Goal: Consume media (video, audio): Consume media (video, audio)

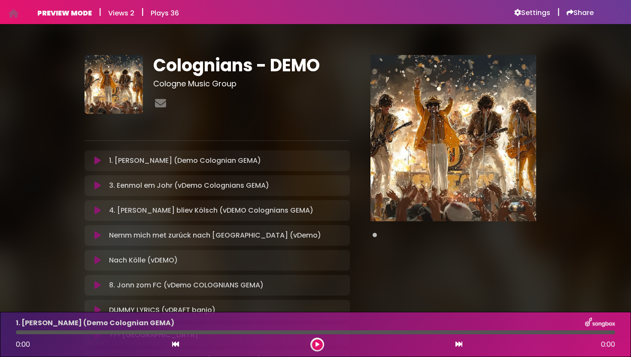
click at [97, 239] on icon at bounding box center [97, 235] width 6 height 9
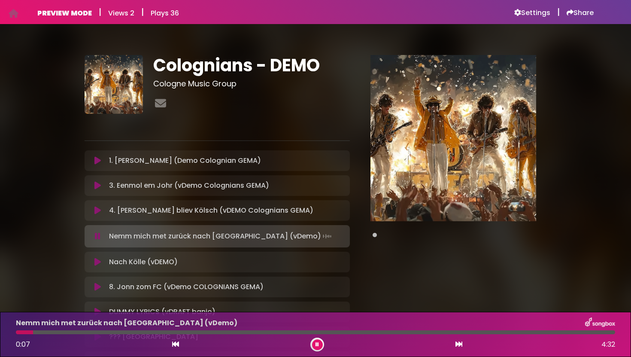
click at [101, 237] on button at bounding box center [98, 236] width 16 height 9
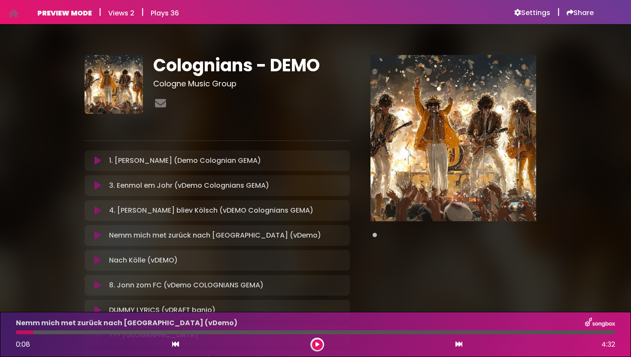
click at [97, 188] on icon at bounding box center [97, 185] width 6 height 9
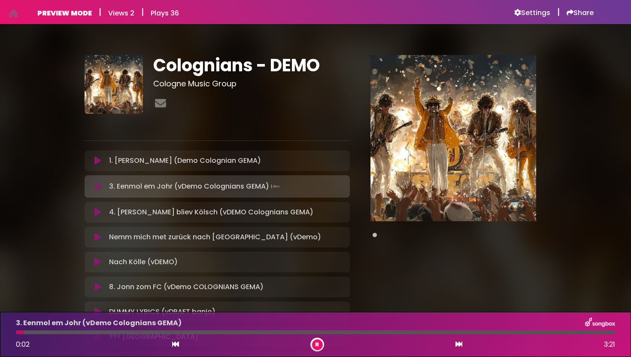
click at [97, 188] on icon at bounding box center [98, 186] width 6 height 9
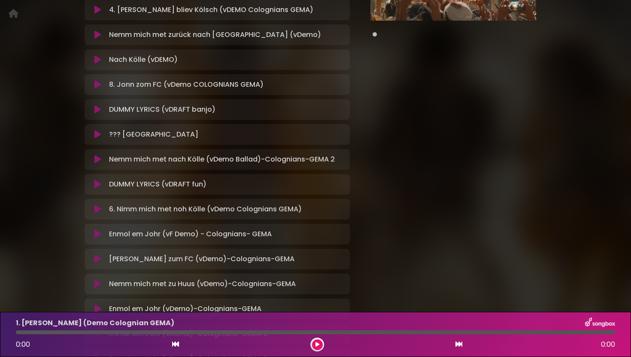
scroll to position [212, 0]
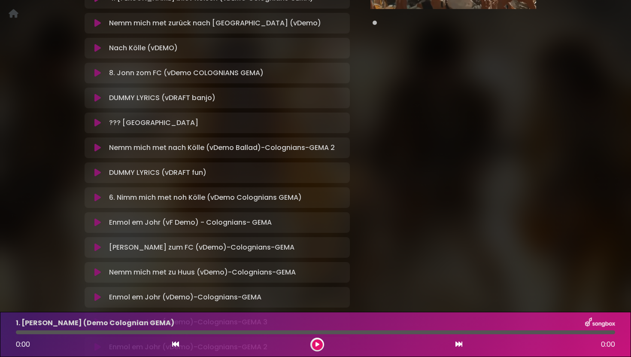
click at [100, 223] on icon at bounding box center [97, 222] width 6 height 9
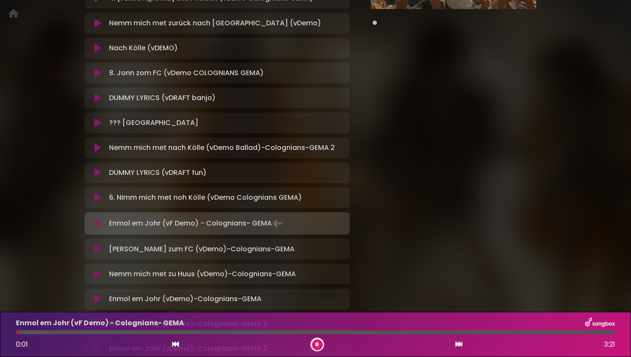
click at [100, 223] on icon at bounding box center [98, 223] width 6 height 9
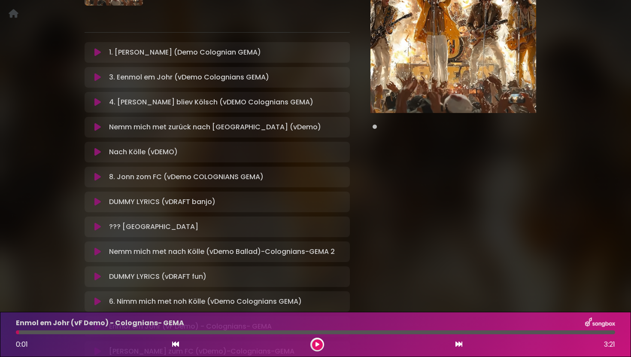
scroll to position [0, 0]
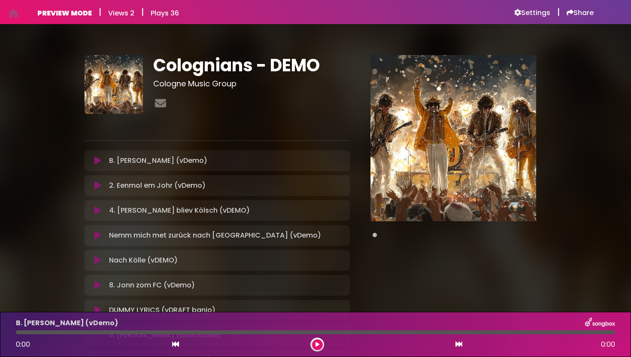
click at [49, 10] on h6 "PREVIEW MODE" at bounding box center [64, 13] width 54 height 8
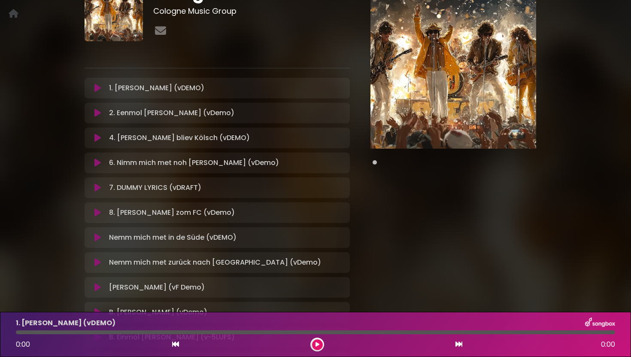
scroll to position [74, 0]
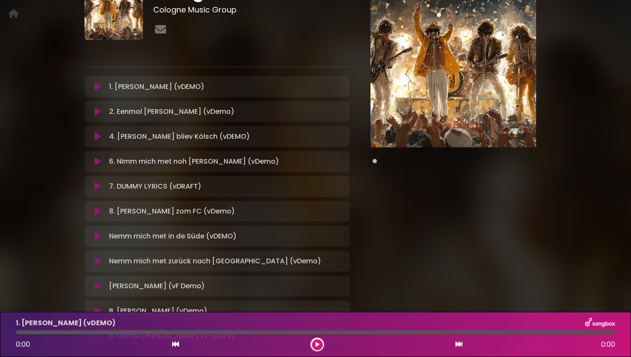
click at [99, 87] on icon at bounding box center [97, 86] width 6 height 9
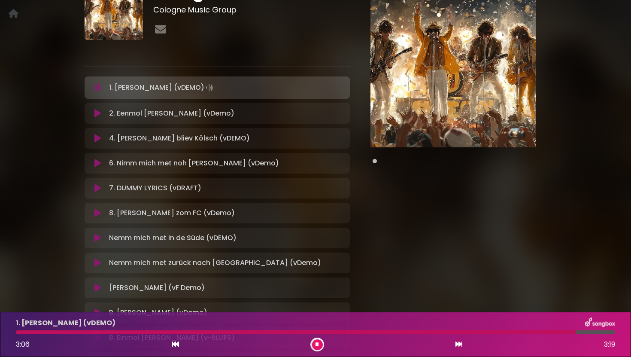
click at [100, 92] on div "1. Ming Statt (vDEMO) Loading Track..." at bounding box center [217, 88] width 255 height 12
click at [99, 290] on icon at bounding box center [97, 287] width 6 height 9
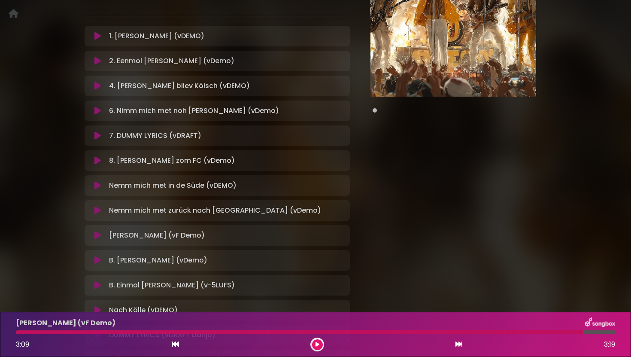
scroll to position [128, 0]
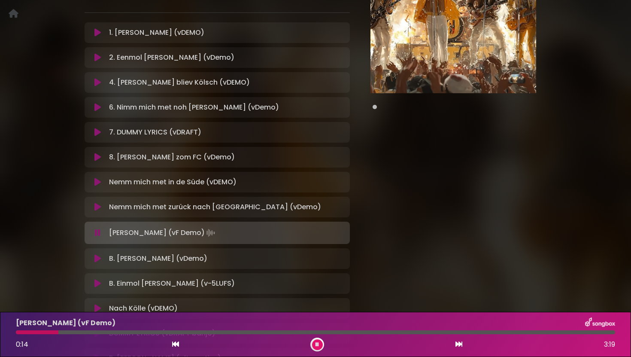
click at [154, 339] on div "0:14 3:19" at bounding box center [315, 344] width 609 height 14
click at [147, 333] on div at bounding box center [315, 332] width 599 height 4
click at [124, 336] on div "Ming Stadt (vF Demo) 0:48 3:19" at bounding box center [315, 334] width 609 height 34
click at [99, 260] on icon at bounding box center [97, 258] width 6 height 9
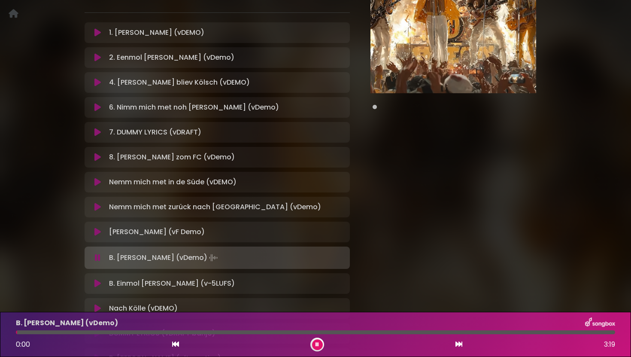
click at [104, 330] on div at bounding box center [315, 332] width 599 height 4
click at [126, 332] on div at bounding box center [315, 332] width 599 height 4
click at [147, 332] on div at bounding box center [315, 332] width 599 height 4
click at [172, 333] on div at bounding box center [315, 332] width 599 height 4
click at [208, 332] on div at bounding box center [315, 332] width 599 height 4
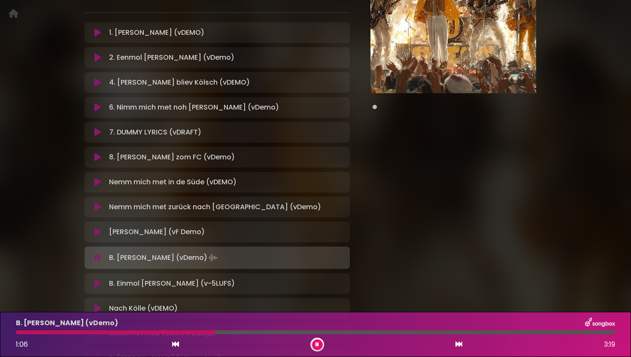
click at [236, 331] on div at bounding box center [315, 332] width 599 height 4
click at [321, 346] on button at bounding box center [317, 344] width 11 height 11
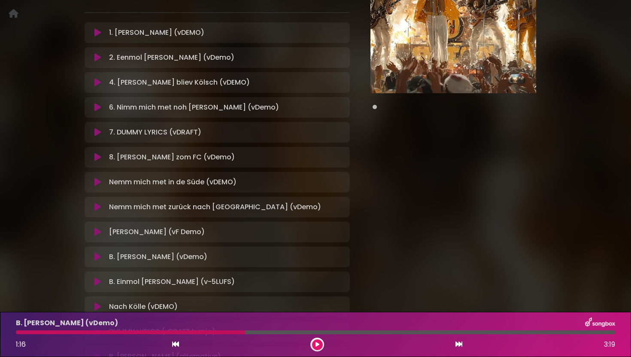
click at [320, 344] on button at bounding box center [317, 344] width 11 height 11
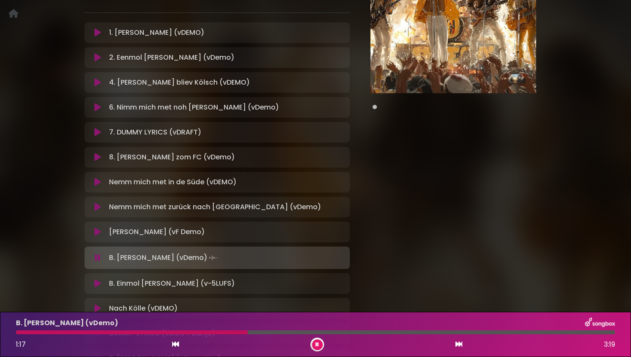
click at [285, 334] on div "B. Ming Statt (vDemo) 1:17 3:19" at bounding box center [315, 334] width 609 height 34
click at [285, 334] on div "B. Ming Statt (vDemo) 1:18 3:19" at bounding box center [315, 334] width 609 height 34
click at [319, 347] on button at bounding box center [317, 344] width 11 height 11
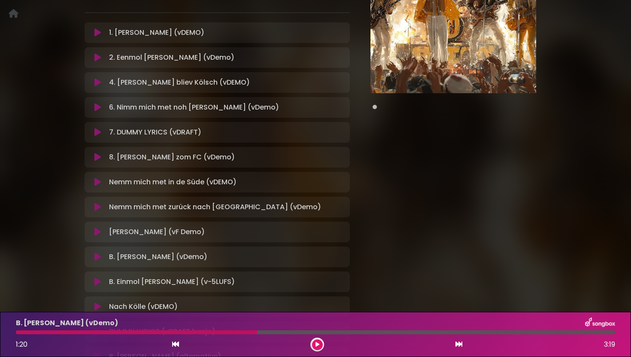
click at [131, 237] on div "Ming Stadt (vF Demo) Loading Track... Name" at bounding box center [217, 231] width 265 height 21
click at [97, 232] on icon at bounding box center [97, 231] width 6 height 9
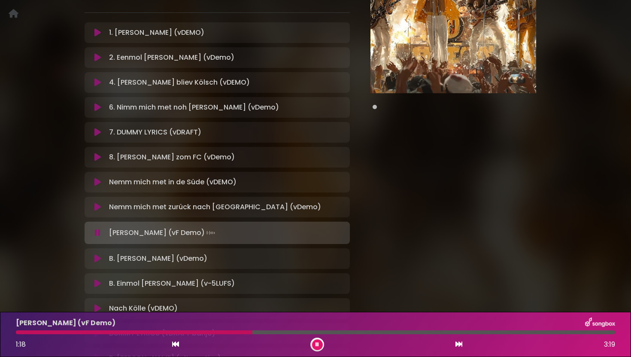
click at [252, 333] on div at bounding box center [315, 332] width 599 height 4
click at [318, 346] on icon at bounding box center [316, 344] width 3 height 5
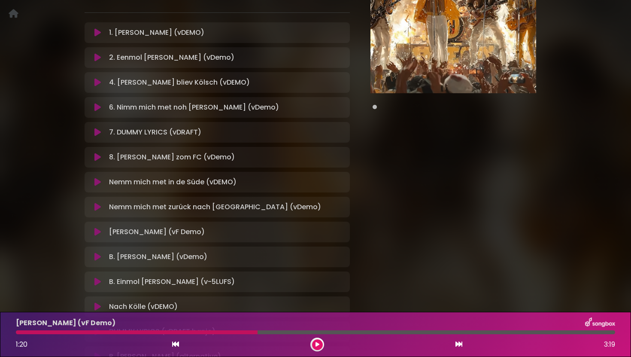
click at [99, 32] on icon at bounding box center [97, 32] width 6 height 9
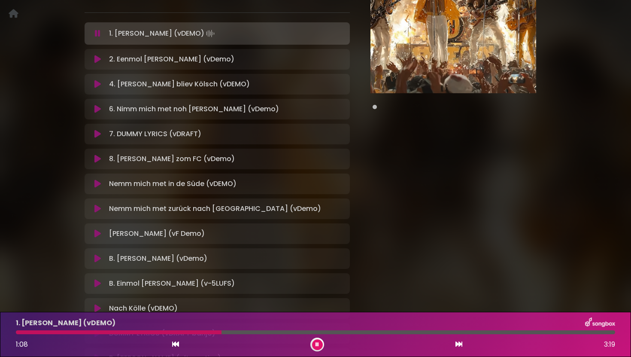
click at [221, 330] on div at bounding box center [315, 332] width 599 height 4
click at [233, 333] on div at bounding box center [315, 332] width 599 height 4
click at [250, 333] on div at bounding box center [315, 332] width 599 height 4
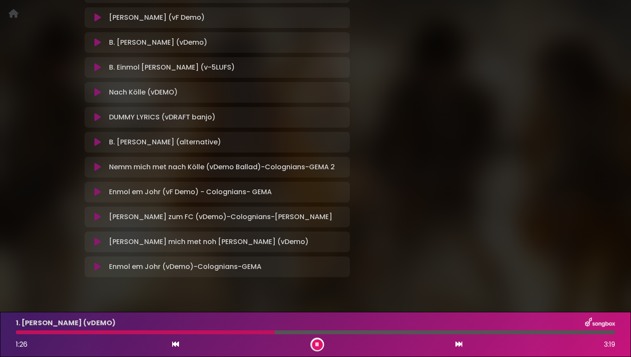
scroll to position [346, 0]
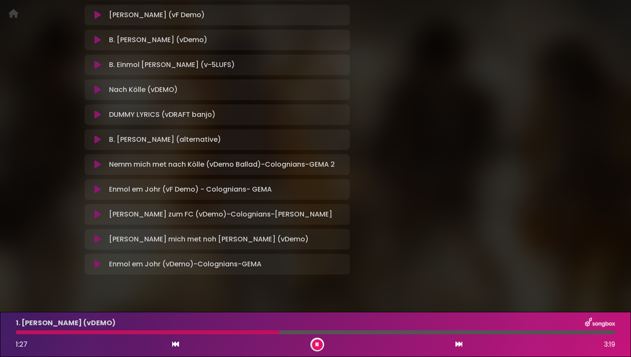
click at [98, 137] on icon at bounding box center [97, 139] width 6 height 9
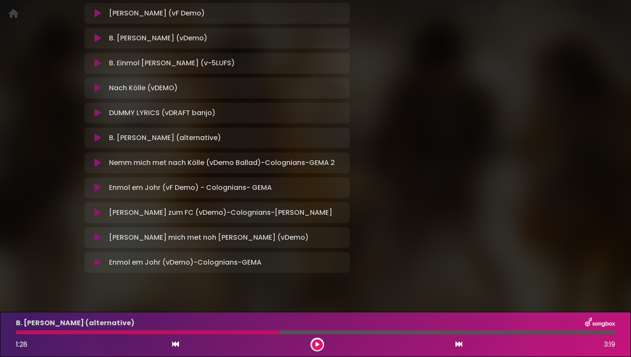
scroll to position [345, 0]
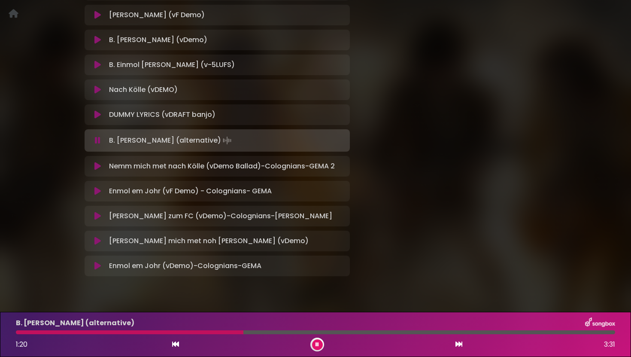
click at [243, 333] on div at bounding box center [315, 332] width 599 height 4
click at [315, 341] on button at bounding box center [317, 344] width 11 height 11
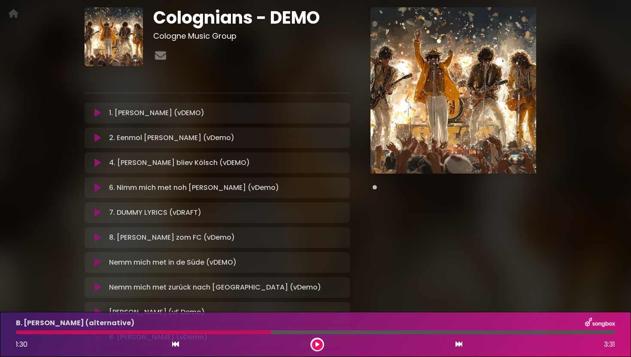
scroll to position [0, 0]
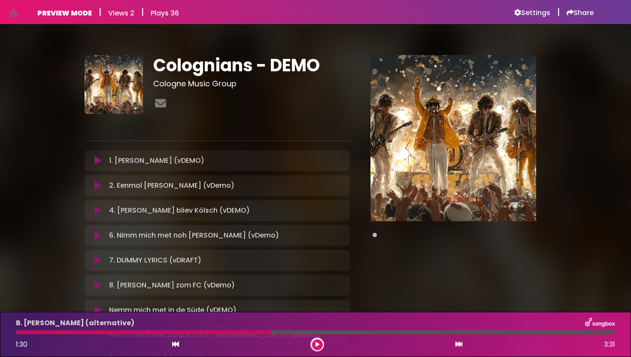
click at [98, 161] on icon at bounding box center [97, 160] width 6 height 9
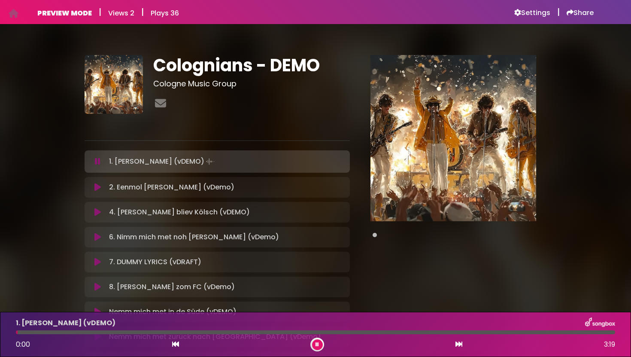
click at [256, 336] on div "1. Ming Statt (vDEMO) 0:00 3:19" at bounding box center [315, 334] width 609 height 34
click at [255, 333] on div at bounding box center [315, 332] width 599 height 4
click at [322, 335] on div "1. Ming Statt (vDEMO) 1:20 3:19" at bounding box center [315, 334] width 609 height 34
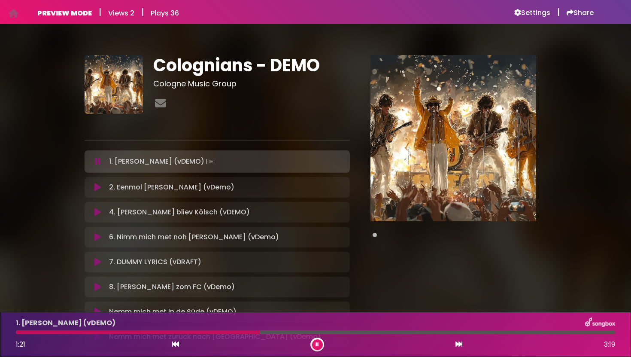
click at [321, 332] on div at bounding box center [315, 332] width 599 height 4
click at [317, 333] on div at bounding box center [174, 332] width 316 height 4
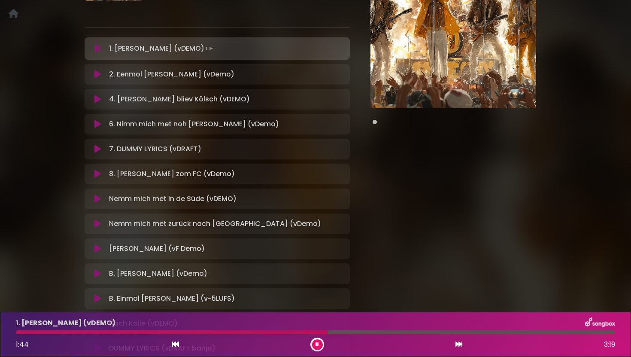
scroll to position [115, 0]
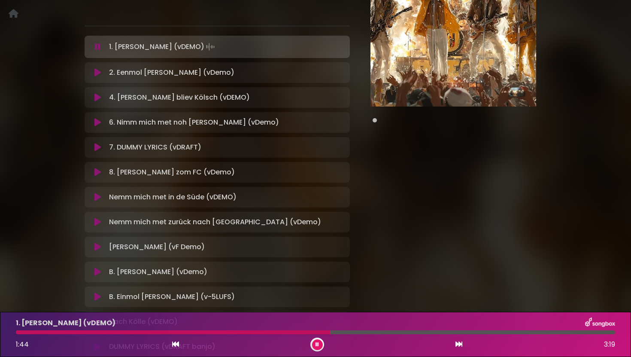
click at [100, 247] on icon at bounding box center [97, 246] width 6 height 9
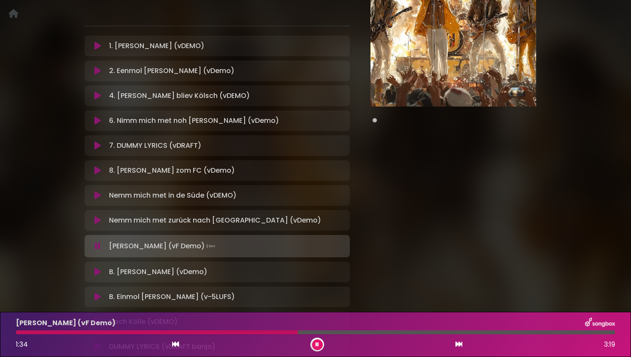
click at [298, 332] on div at bounding box center [315, 332] width 599 height 4
click at [103, 46] on button at bounding box center [98, 46] width 16 height 9
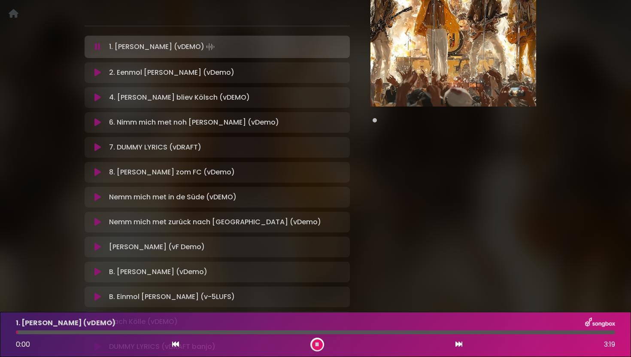
click at [308, 334] on div "1. Ming Statt (vDEMO) 0:00 3:19" at bounding box center [315, 334] width 609 height 34
click at [308, 332] on div at bounding box center [315, 332] width 599 height 4
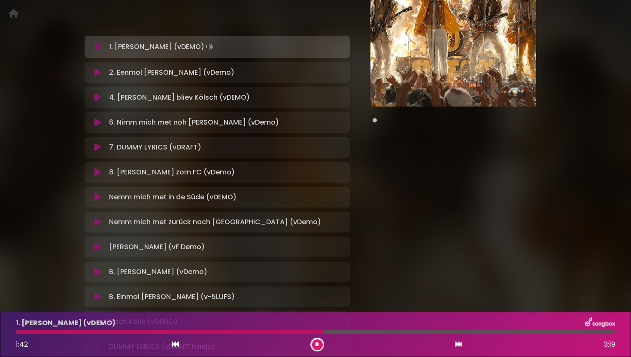
click at [100, 271] on icon at bounding box center [97, 271] width 6 height 9
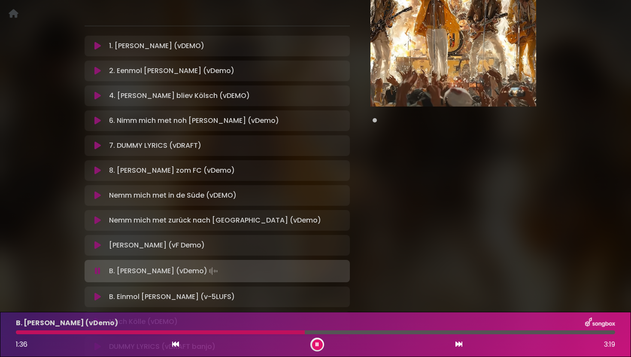
click at [305, 332] on div at bounding box center [315, 332] width 599 height 4
click at [321, 347] on button at bounding box center [317, 344] width 11 height 11
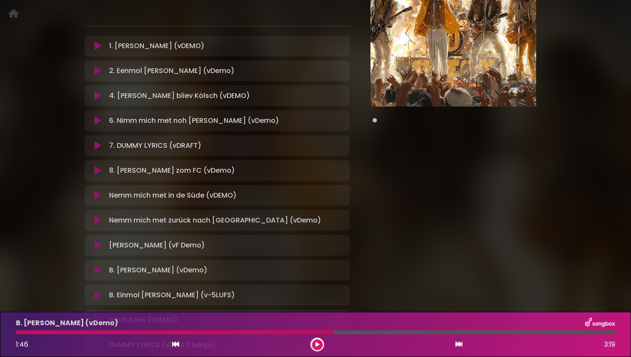
click at [96, 145] on icon at bounding box center [97, 145] width 6 height 9
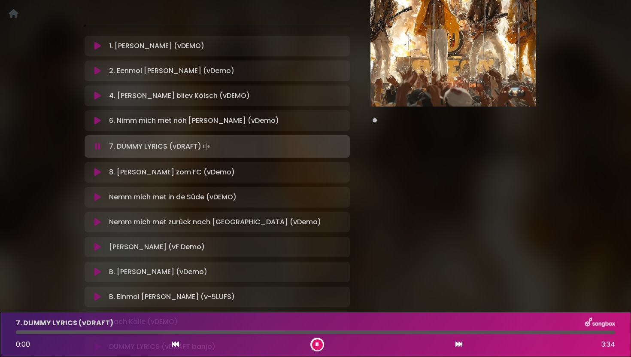
click at [98, 144] on icon at bounding box center [98, 146] width 6 height 9
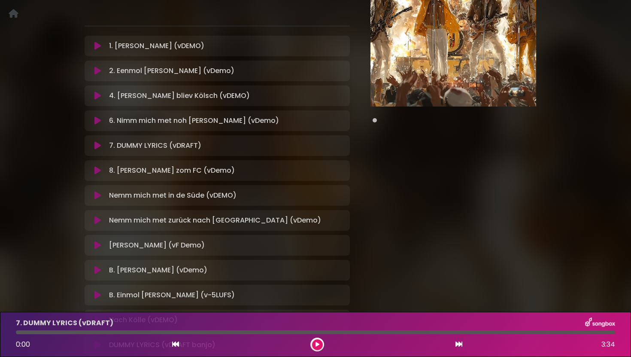
click at [98, 144] on icon at bounding box center [97, 145] width 6 height 9
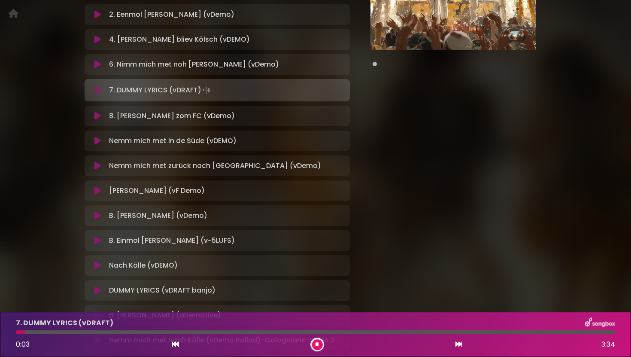
scroll to position [202, 0]
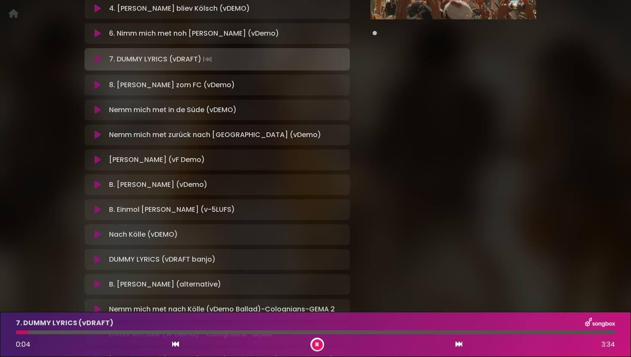
click at [98, 257] on icon at bounding box center [97, 259] width 6 height 9
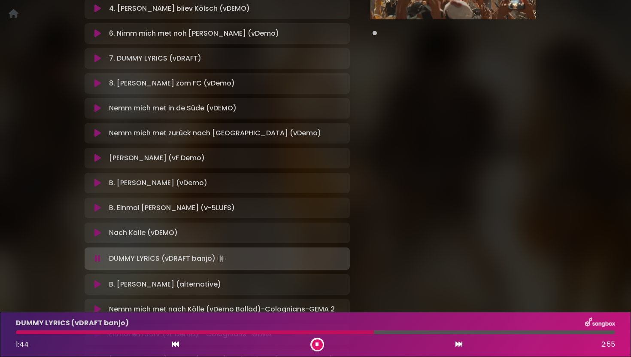
click at [98, 233] on icon at bounding box center [97, 232] width 6 height 9
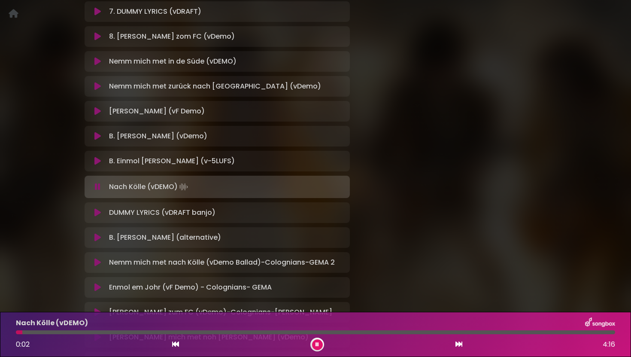
scroll to position [249, 0]
click at [97, 261] on icon at bounding box center [97, 261] width 6 height 9
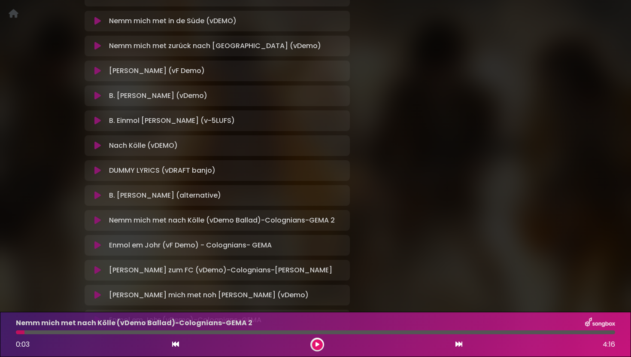
scroll to position [292, 0]
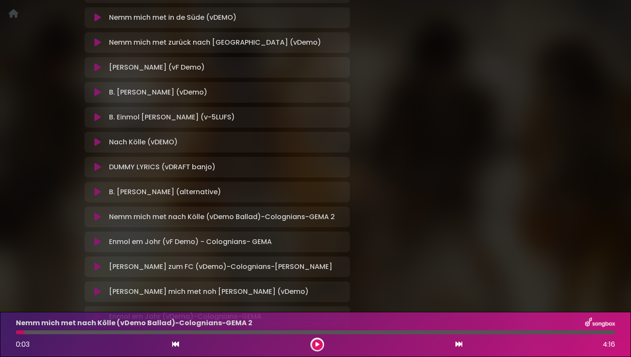
click at [100, 218] on icon at bounding box center [97, 216] width 6 height 9
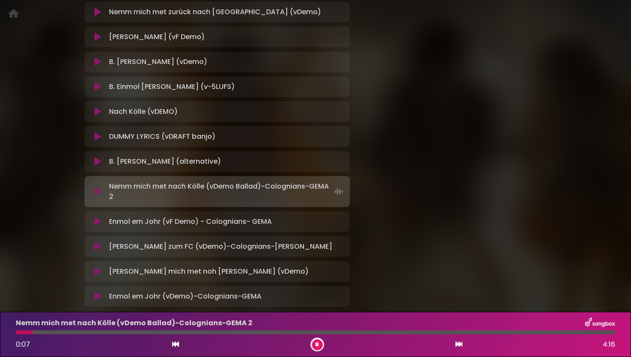
scroll to position [324, 0]
click at [100, 221] on icon at bounding box center [97, 220] width 6 height 9
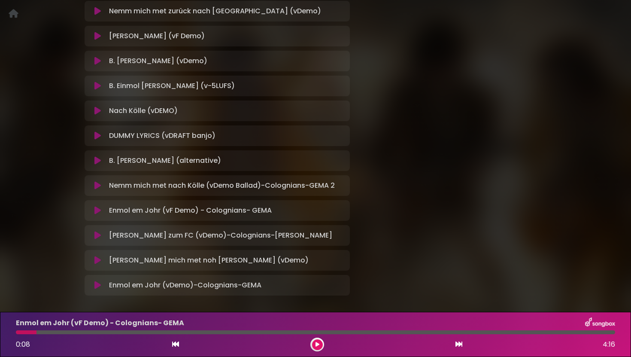
click at [97, 212] on icon at bounding box center [97, 210] width 6 height 9
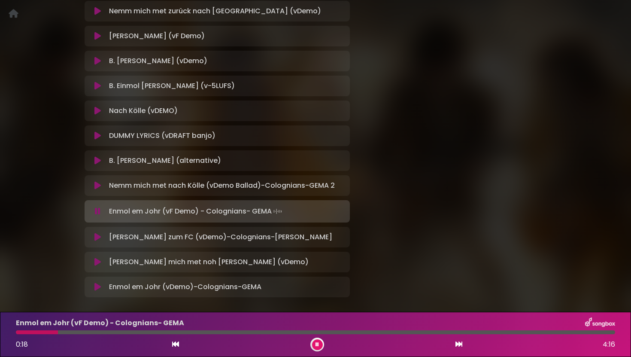
click at [100, 264] on icon at bounding box center [97, 261] width 6 height 9
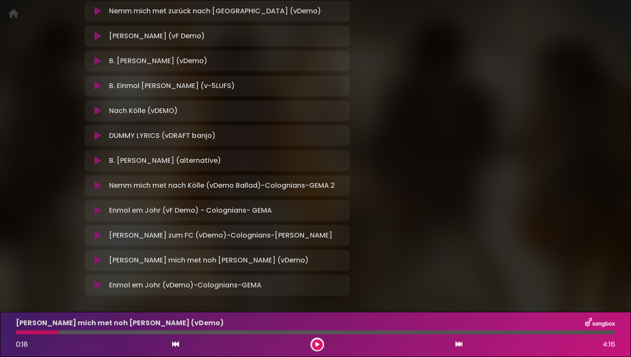
click at [99, 260] on icon at bounding box center [97, 260] width 6 height 9
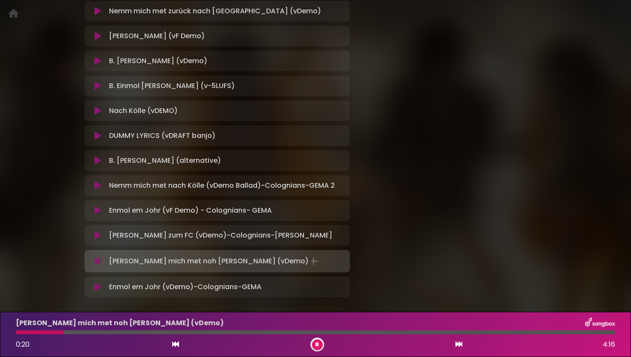
click at [100, 287] on icon at bounding box center [97, 286] width 6 height 9
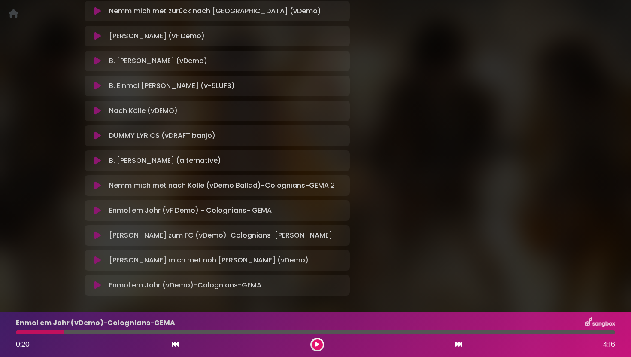
click at [99, 284] on icon at bounding box center [97, 285] width 6 height 9
click at [96, 285] on icon at bounding box center [97, 285] width 6 height 9
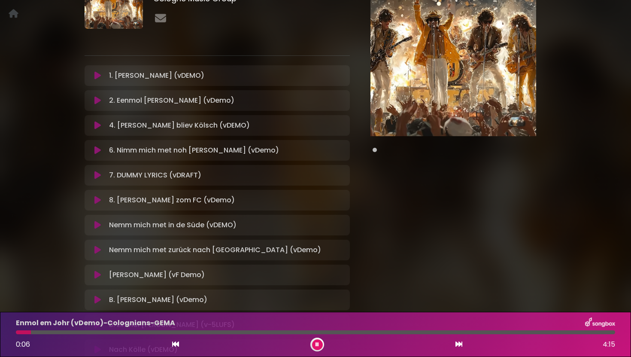
scroll to position [85, 0]
click at [99, 200] on icon at bounding box center [97, 199] width 6 height 9
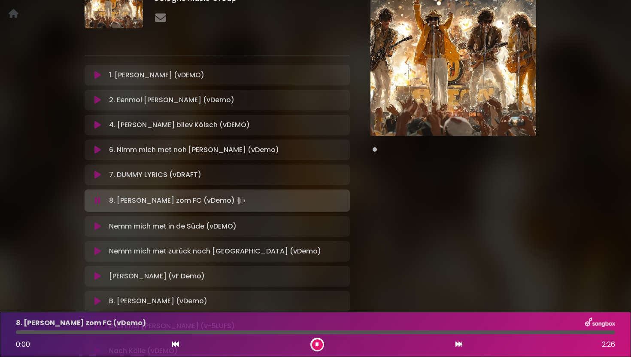
click at [460, 348] on button at bounding box center [459, 344] width 8 height 11
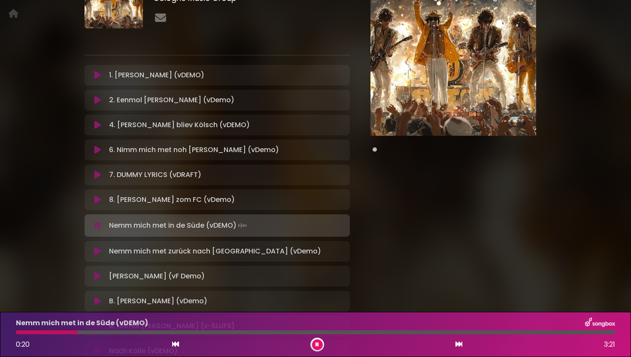
click at [100, 97] on icon at bounding box center [97, 100] width 6 height 9
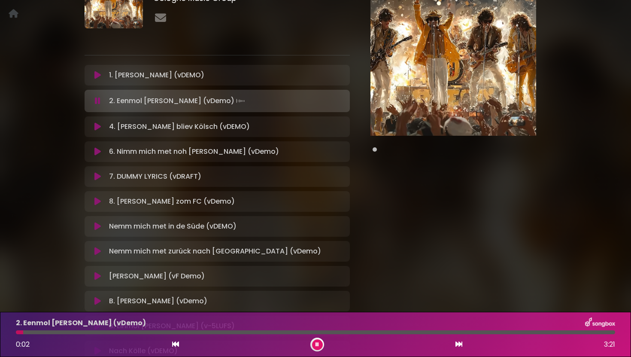
click at [99, 102] on icon at bounding box center [98, 101] width 6 height 9
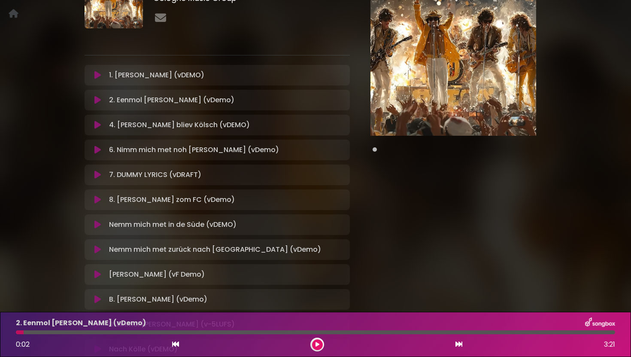
click at [101, 248] on button at bounding box center [98, 249] width 16 height 9
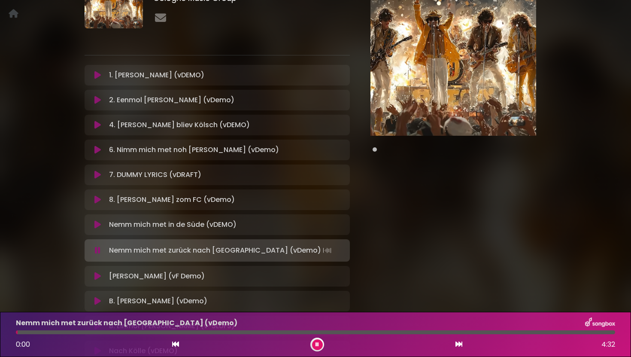
click at [100, 224] on icon at bounding box center [97, 224] width 6 height 9
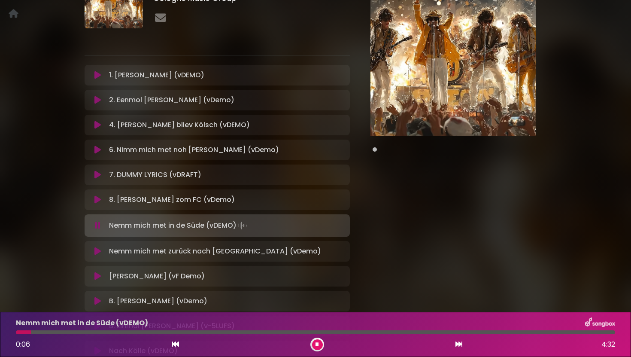
click at [100, 150] on icon at bounding box center [97, 149] width 6 height 9
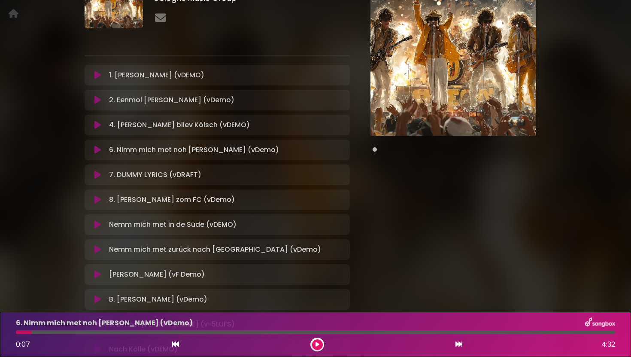
click at [97, 149] on icon at bounding box center [97, 149] width 6 height 9
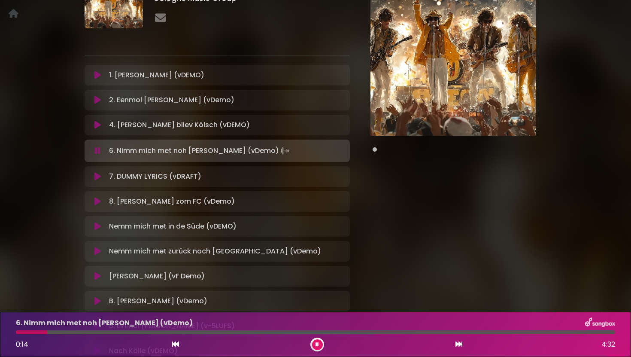
click at [101, 227] on button at bounding box center [98, 226] width 16 height 9
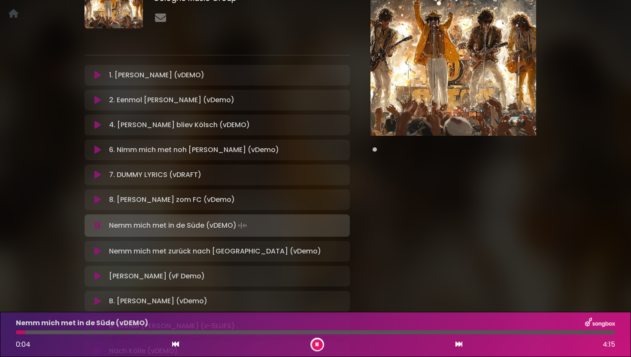
click at [98, 227] on icon at bounding box center [98, 225] width 6 height 9
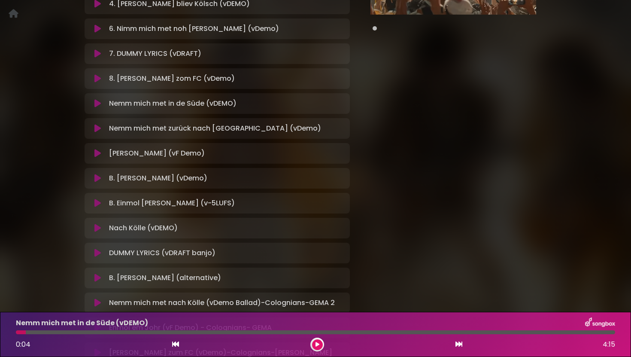
scroll to position [194, 0]
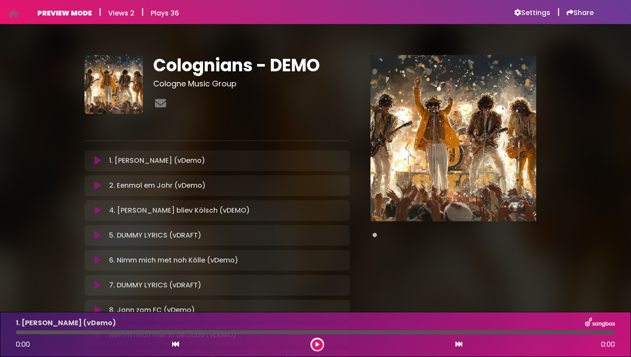
click at [99, 160] on icon at bounding box center [97, 160] width 6 height 9
click at [99, 161] on icon at bounding box center [97, 160] width 6 height 9
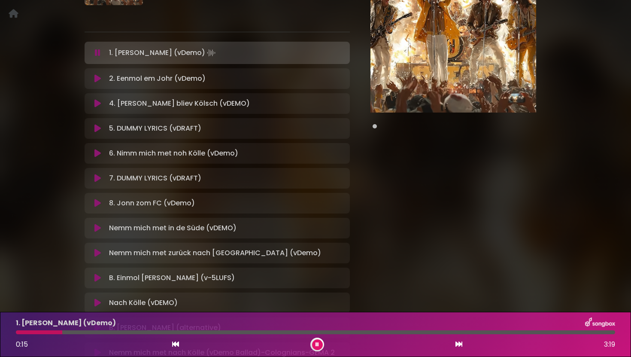
scroll to position [116, 0]
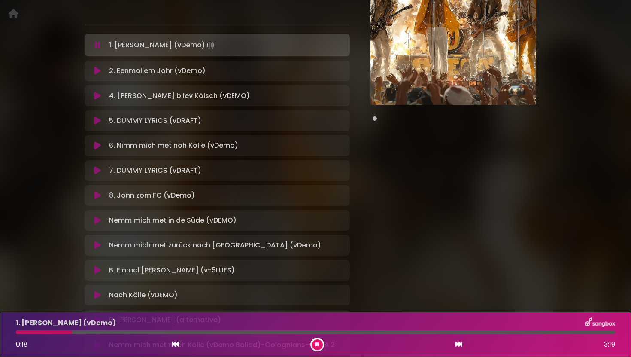
click at [99, 72] on icon at bounding box center [97, 71] width 6 height 9
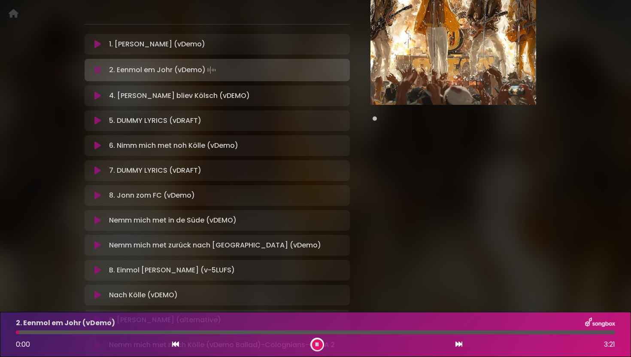
click at [96, 96] on icon at bounding box center [97, 95] width 6 height 9
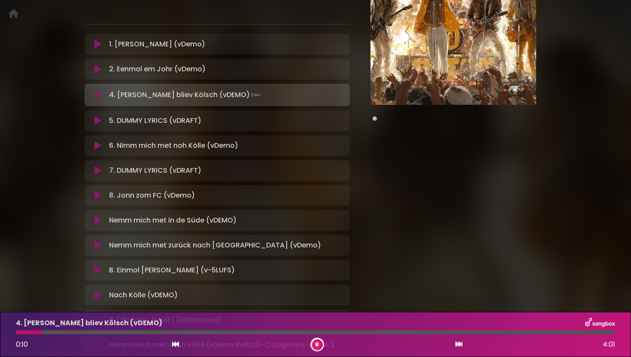
click at [99, 119] on icon at bounding box center [97, 120] width 6 height 9
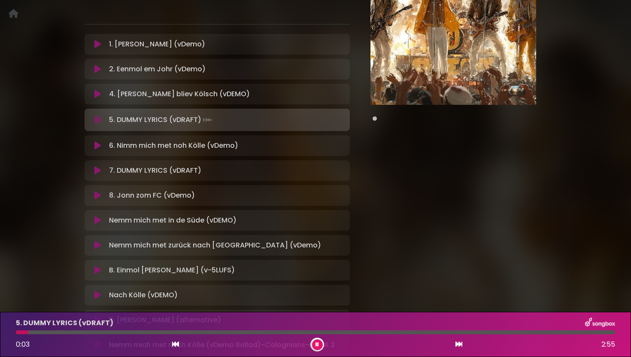
click at [100, 143] on icon at bounding box center [97, 145] width 6 height 9
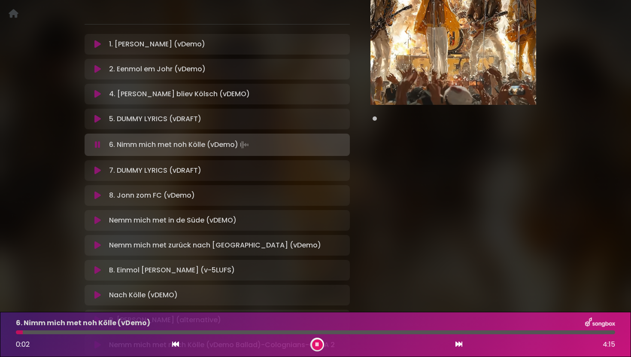
click at [102, 94] on button at bounding box center [98, 94] width 16 height 9
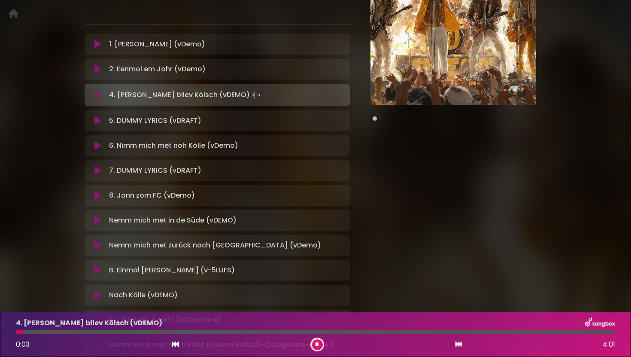
click at [102, 169] on button at bounding box center [98, 170] width 16 height 9
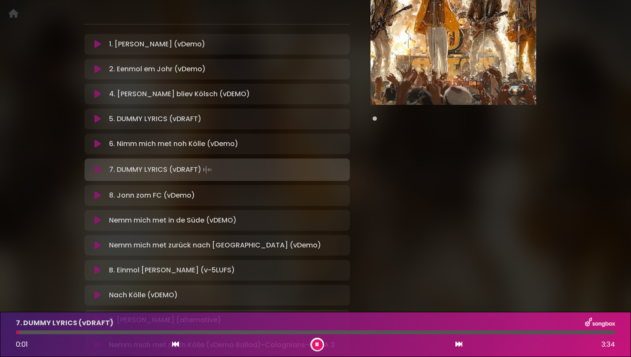
click at [103, 193] on button at bounding box center [98, 195] width 16 height 9
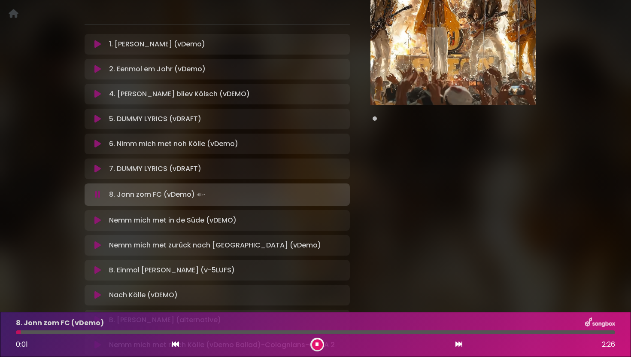
click at [100, 141] on icon at bounding box center [97, 143] width 6 height 9
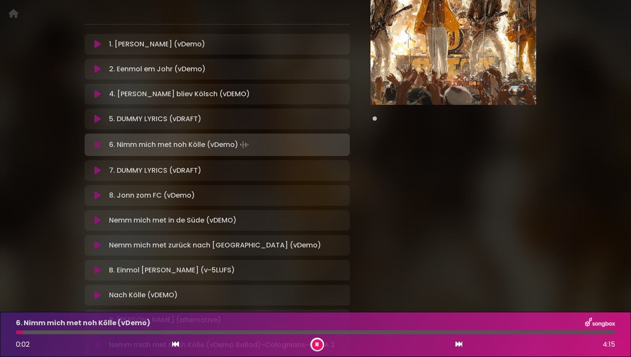
click at [102, 88] on div "4. Ming Hetz bliev Kölsch (vDEMO) Loading Track... Your Feedback" at bounding box center [217, 94] width 265 height 21
click at [100, 91] on icon at bounding box center [97, 94] width 6 height 9
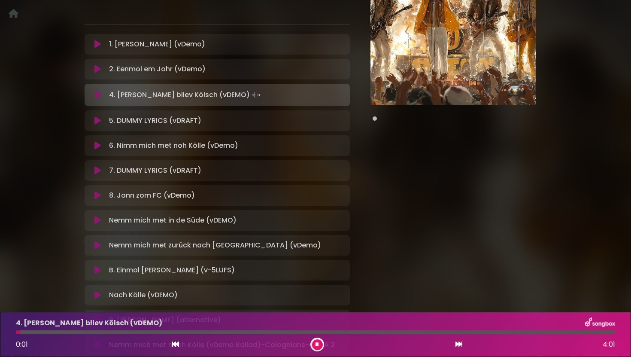
click at [99, 221] on icon at bounding box center [97, 220] width 6 height 9
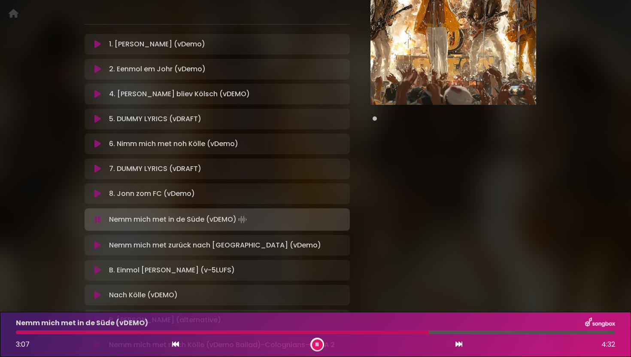
click at [314, 343] on button at bounding box center [317, 344] width 11 height 11
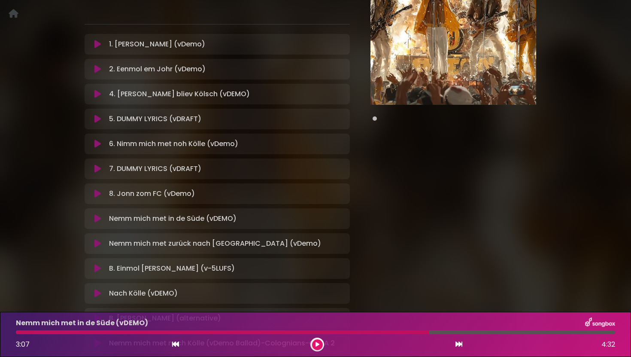
click at [97, 45] on icon at bounding box center [97, 44] width 6 height 9
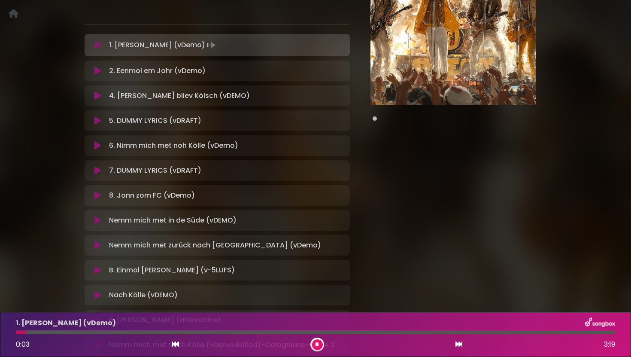
click at [316, 344] on icon at bounding box center [316, 344] width 3 height 5
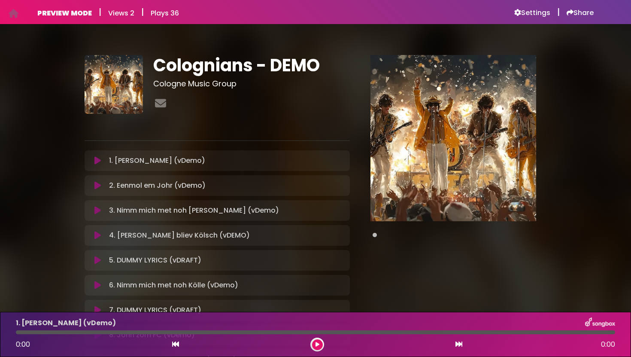
click at [96, 158] on icon at bounding box center [97, 160] width 6 height 9
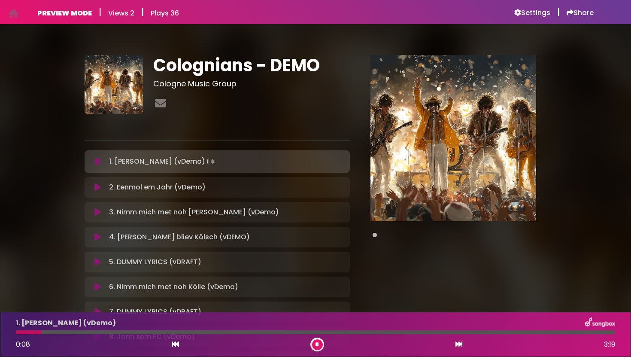
click at [98, 188] on icon at bounding box center [97, 187] width 6 height 9
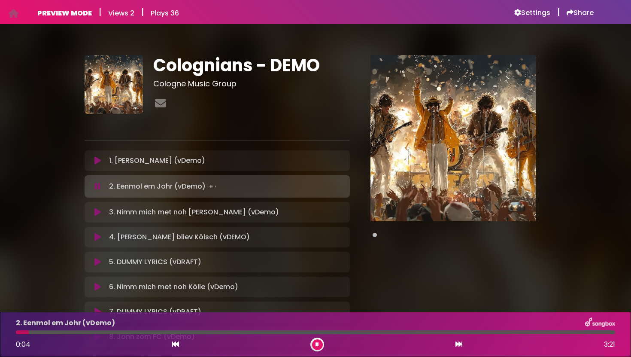
click at [99, 212] on icon at bounding box center [97, 212] width 6 height 9
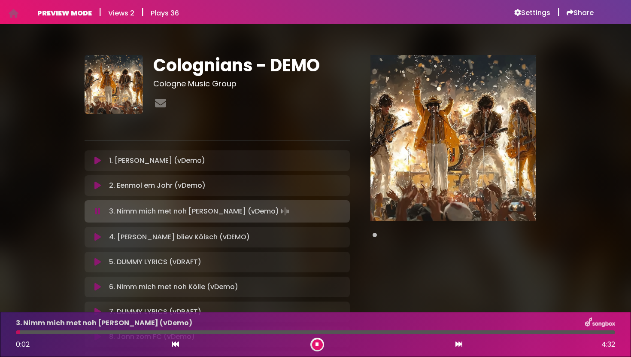
click at [97, 236] on icon at bounding box center [97, 237] width 6 height 9
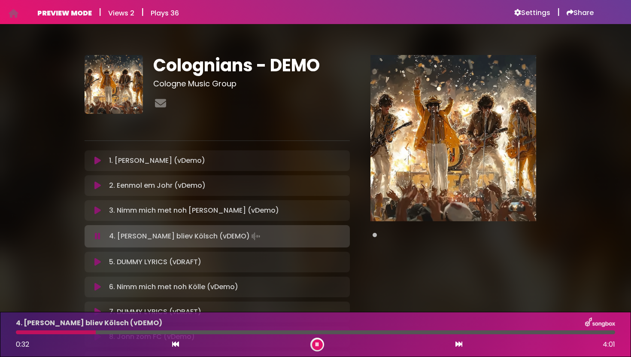
click at [99, 161] on icon at bounding box center [97, 160] width 6 height 9
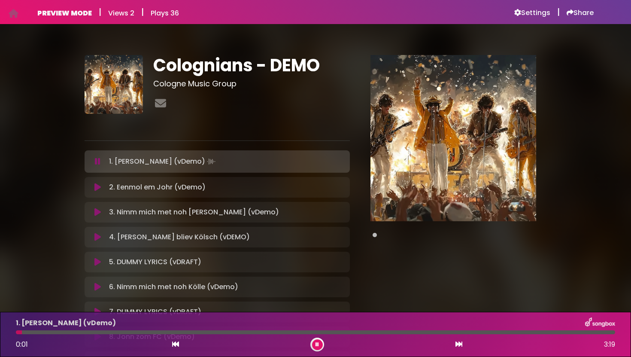
click at [50, 332] on div at bounding box center [315, 332] width 599 height 4
click at [154, 242] on div "4. Ming Hetz bliev Kölsch (vDEMO) Loading Track... Your Feedback" at bounding box center [217, 237] width 265 height 21
click at [94, 238] on button at bounding box center [98, 237] width 16 height 9
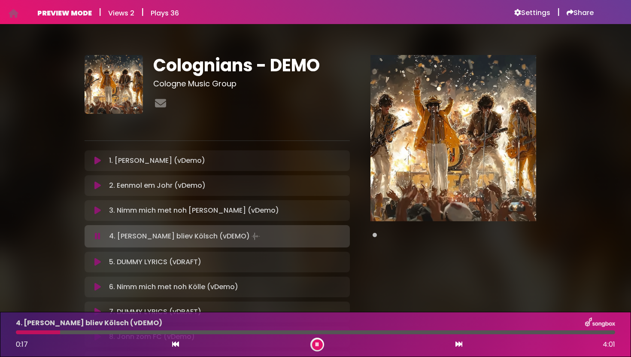
click at [97, 260] on icon at bounding box center [97, 261] width 6 height 9
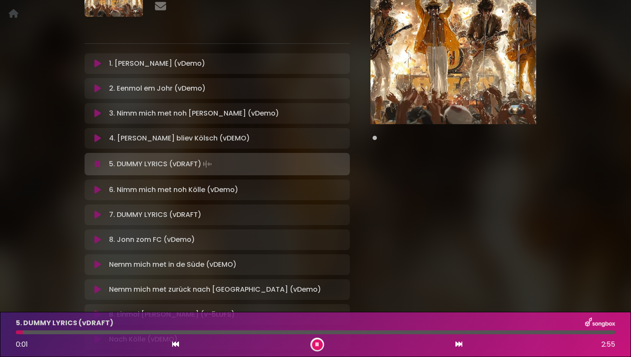
scroll to position [98, 0]
click at [100, 189] on icon at bounding box center [97, 189] width 6 height 9
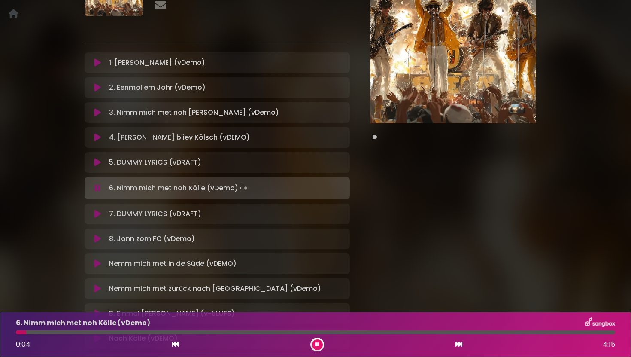
click at [102, 113] on button at bounding box center [98, 112] width 16 height 9
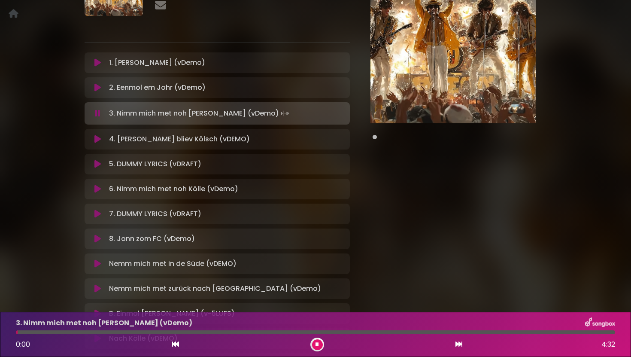
click at [100, 134] on div "4. Ming Hetz bliev Kölsch (vDEMO) Loading Track..." at bounding box center [217, 139] width 255 height 10
click at [100, 140] on icon at bounding box center [97, 139] width 6 height 9
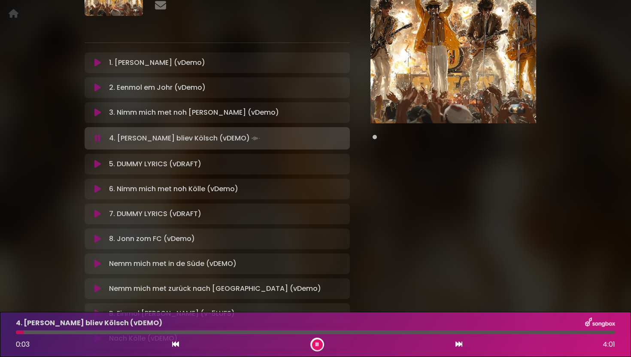
click at [105, 211] on button at bounding box center [98, 213] width 16 height 9
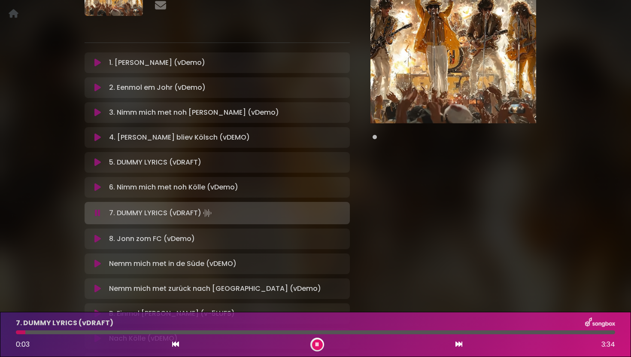
click at [103, 236] on button at bounding box center [98, 238] width 16 height 9
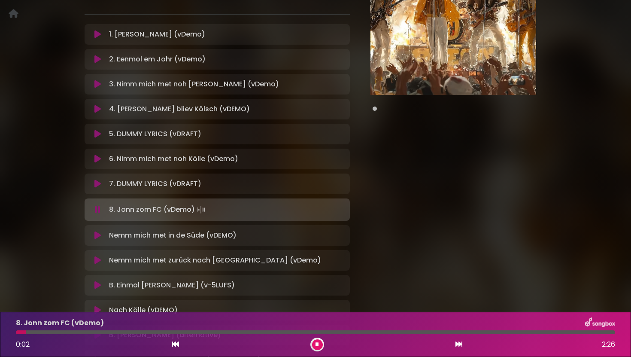
scroll to position [128, 0]
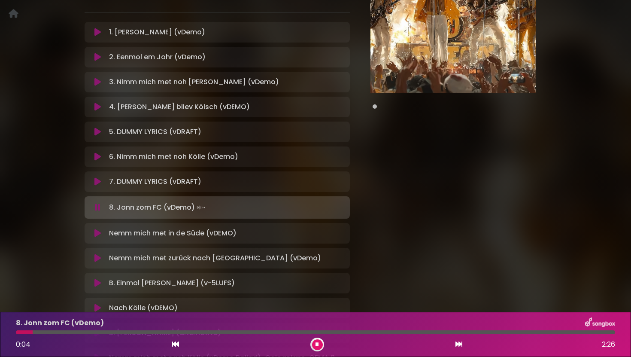
click at [102, 225] on div "Nemm mich met in de Süde (vDEMO) Loading Track... Your Feedback" at bounding box center [217, 233] width 265 height 21
click at [100, 235] on icon at bounding box center [97, 233] width 6 height 9
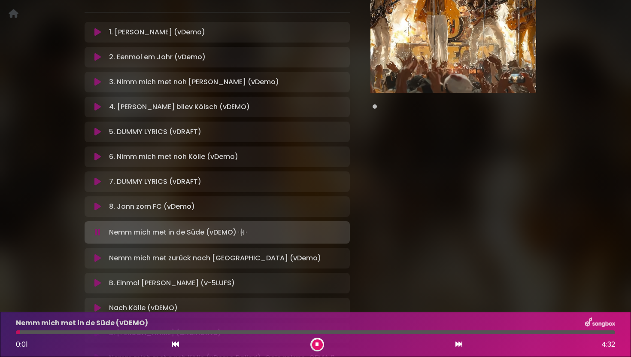
click at [100, 154] on icon at bounding box center [97, 156] width 6 height 9
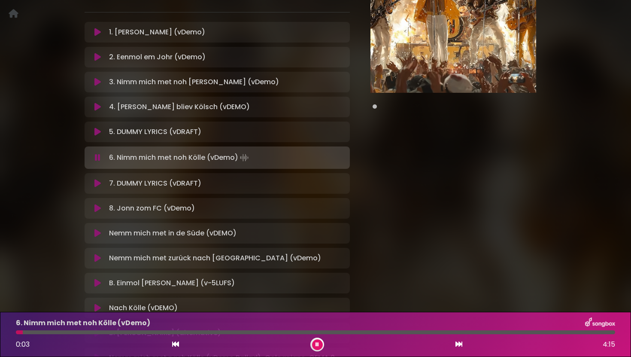
click at [98, 81] on icon at bounding box center [97, 82] width 6 height 9
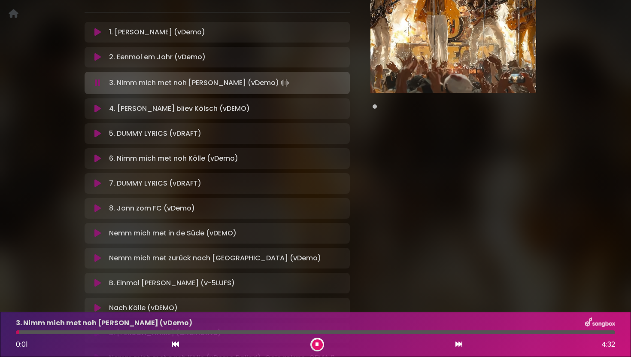
click at [101, 254] on button at bounding box center [98, 258] width 16 height 9
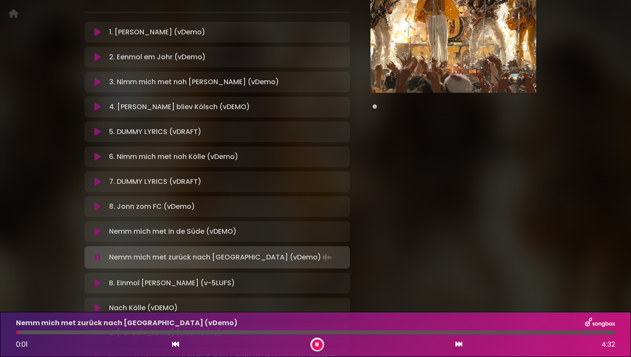
click at [103, 281] on button at bounding box center [98, 282] width 16 height 9
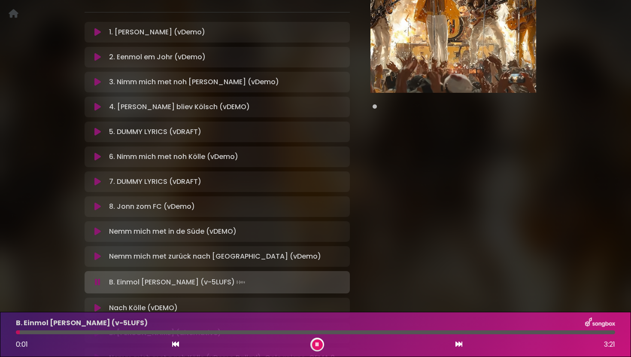
click at [100, 301] on div "Nach Kölle (vDEMO) Loading Track... Name" at bounding box center [217, 307] width 265 height 21
click at [100, 308] on icon at bounding box center [97, 307] width 6 height 9
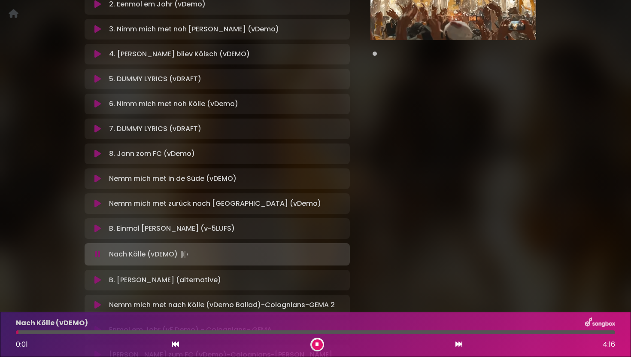
scroll to position [185, 0]
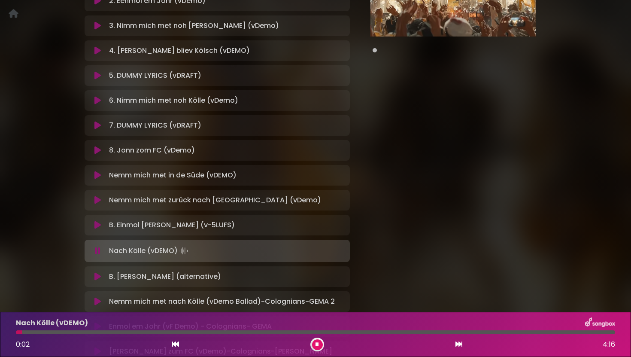
click at [97, 275] on icon at bounding box center [97, 276] width 6 height 9
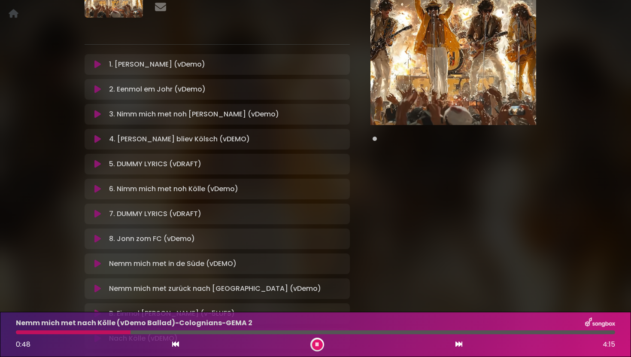
scroll to position [94, 0]
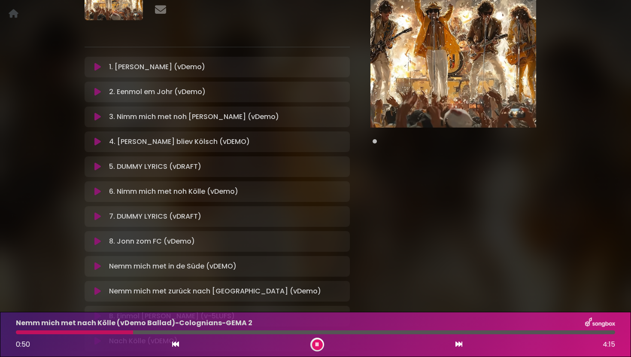
click at [96, 118] on icon at bounding box center [97, 116] width 6 height 9
click at [98, 113] on icon at bounding box center [97, 116] width 6 height 9
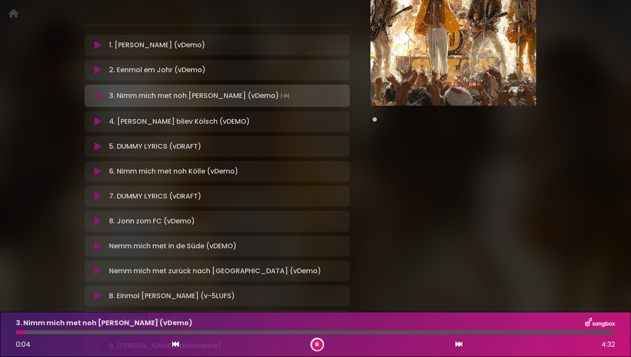
scroll to position [118, 0]
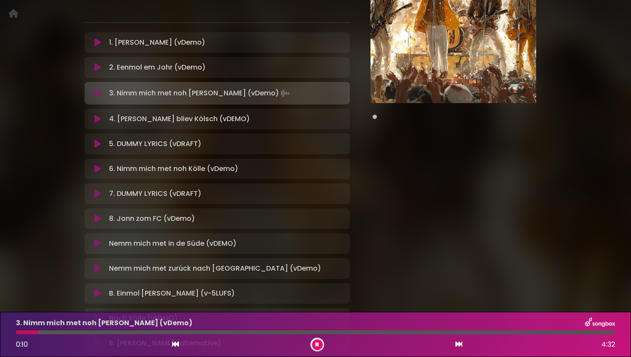
click at [99, 92] on icon at bounding box center [98, 93] width 6 height 9
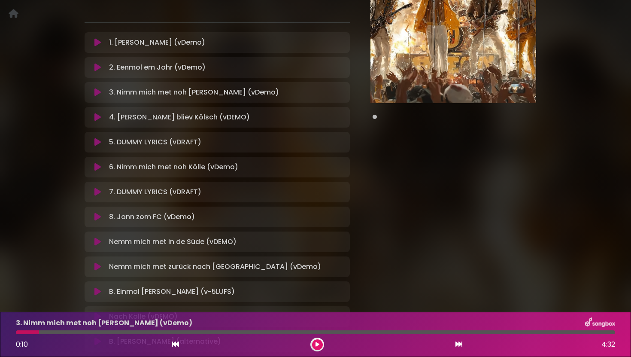
click at [99, 115] on icon at bounding box center [97, 117] width 6 height 9
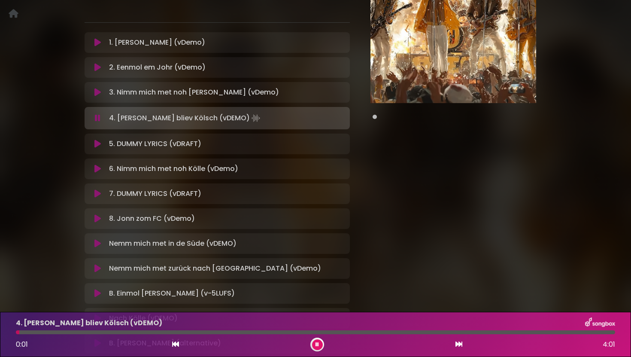
click at [99, 115] on icon at bounding box center [98, 118] width 6 height 9
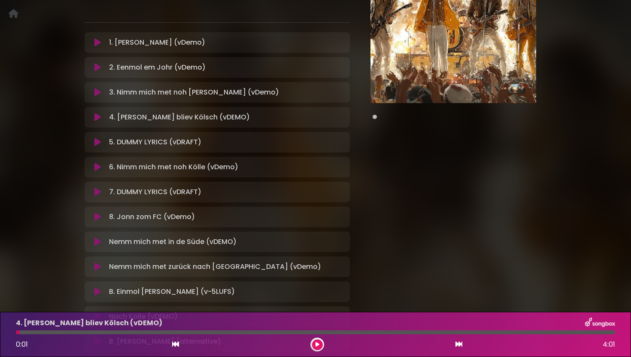
click at [99, 156] on div "1. Ming Statt (vDemo) Loading Track..." at bounding box center [217, 241] width 265 height 419
click at [99, 165] on icon at bounding box center [97, 167] width 6 height 9
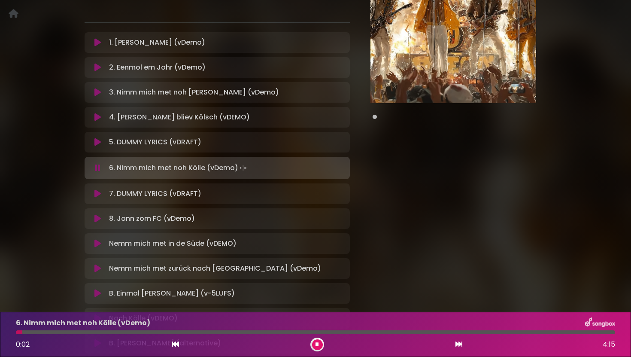
click at [99, 165] on icon at bounding box center [98, 167] width 6 height 9
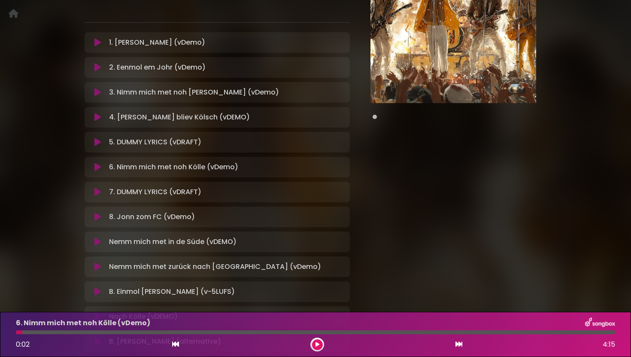
click at [99, 242] on icon at bounding box center [97, 241] width 6 height 9
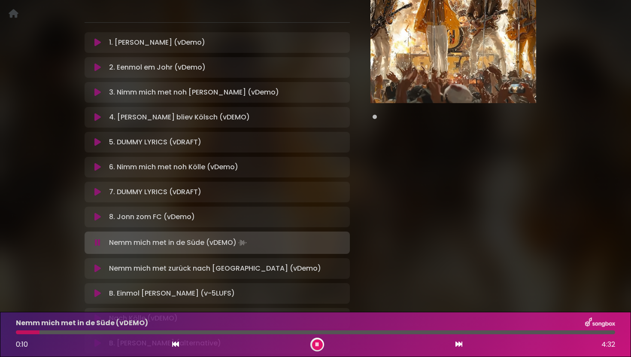
click at [98, 268] on icon at bounding box center [97, 268] width 6 height 9
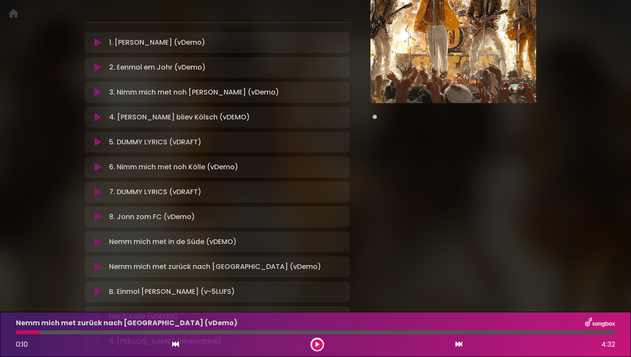
click at [98, 270] on icon at bounding box center [97, 266] width 6 height 9
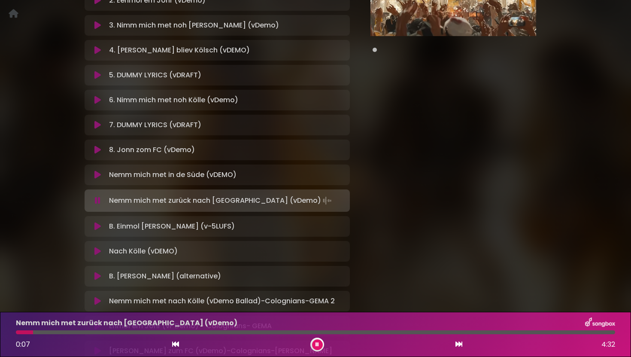
scroll to position [186, 0]
click at [96, 251] on icon at bounding box center [97, 250] width 6 height 9
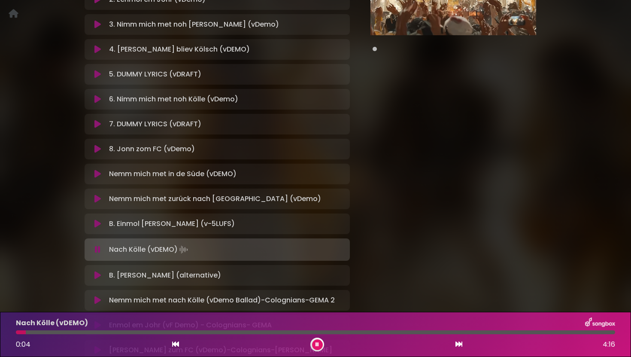
click at [100, 275] on icon at bounding box center [97, 275] width 6 height 9
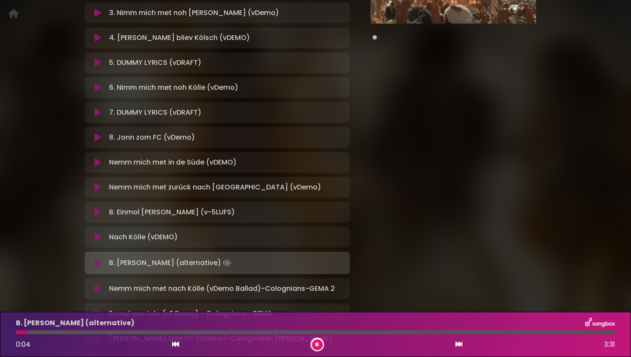
scroll to position [234, 0]
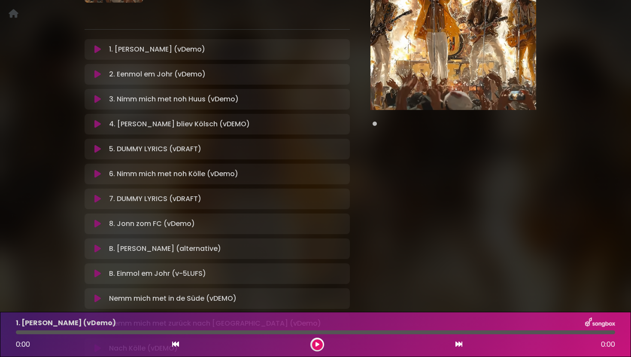
scroll to position [112, 0]
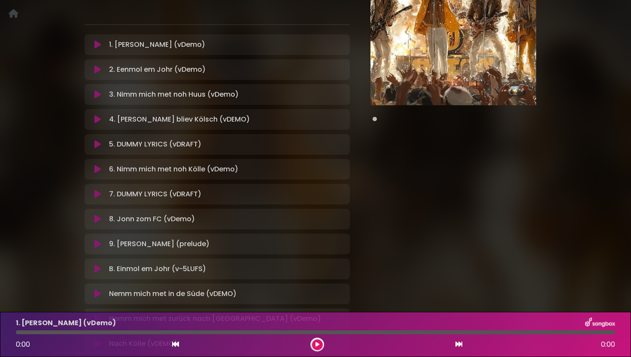
scroll to position [165, 0]
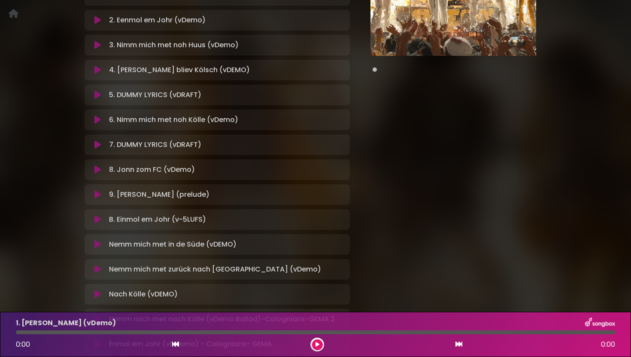
click at [99, 226] on div "B. Einmol em Johr (v-5LUFS) Loading Track..." at bounding box center [217, 219] width 265 height 21
click at [97, 121] on icon at bounding box center [97, 119] width 6 height 9
click at [96, 118] on icon at bounding box center [97, 119] width 6 height 9
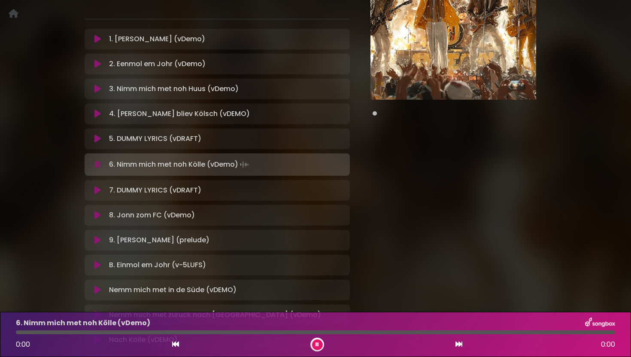
scroll to position [121, 0]
click at [97, 214] on icon at bounding box center [97, 216] width 6 height 9
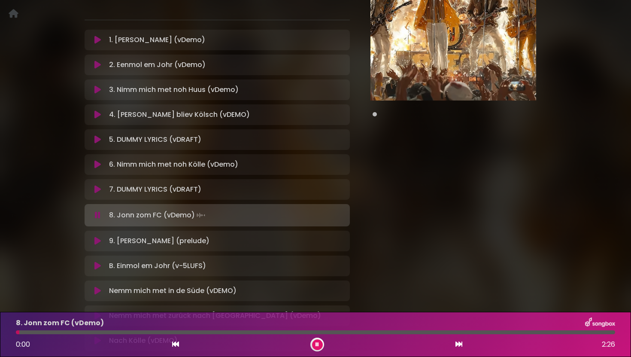
click at [99, 264] on icon at bounding box center [97, 265] width 6 height 9
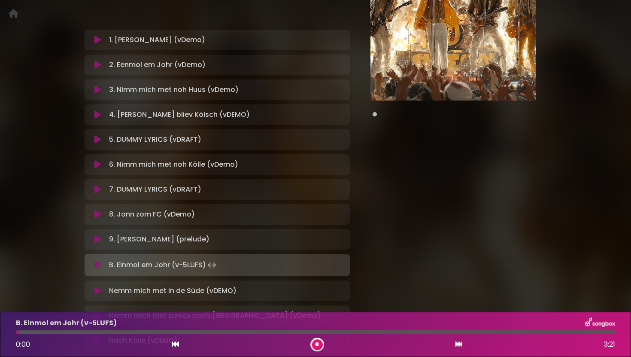
click at [99, 264] on icon at bounding box center [98, 264] width 6 height 9
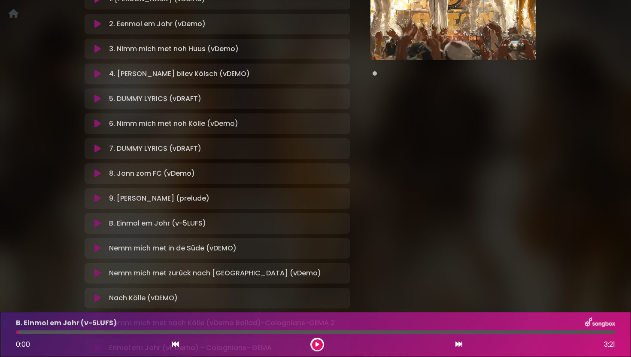
scroll to position [163, 0]
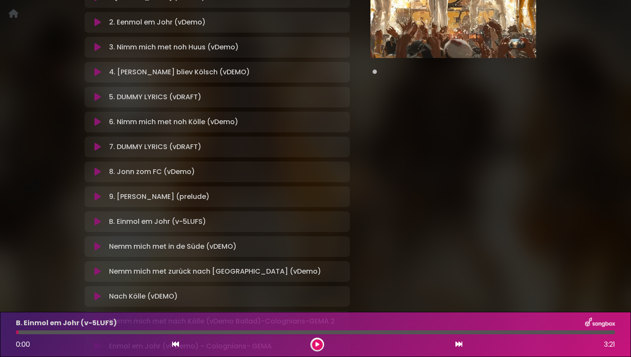
click at [96, 245] on icon at bounding box center [97, 246] width 6 height 9
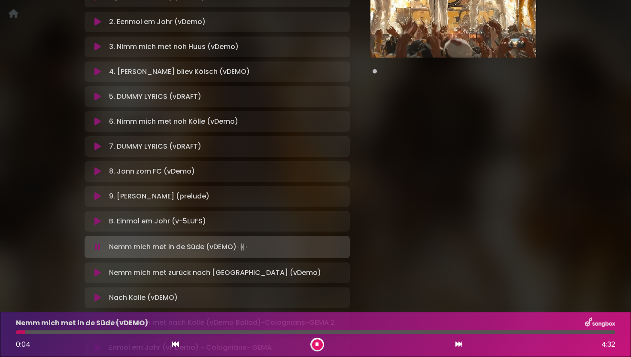
scroll to position [166, 0]
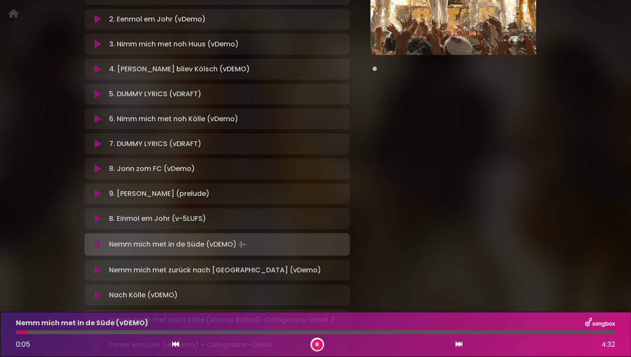
click at [96, 269] on icon at bounding box center [97, 270] width 6 height 9
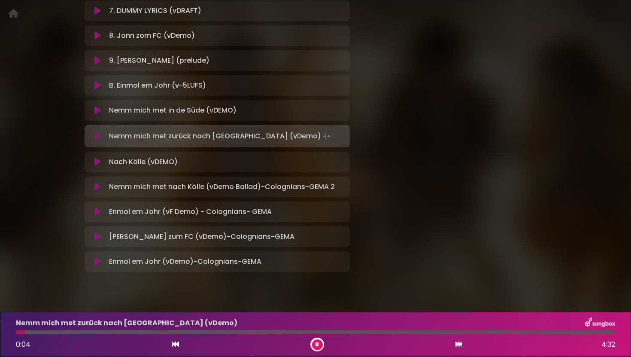
scroll to position [285, 0]
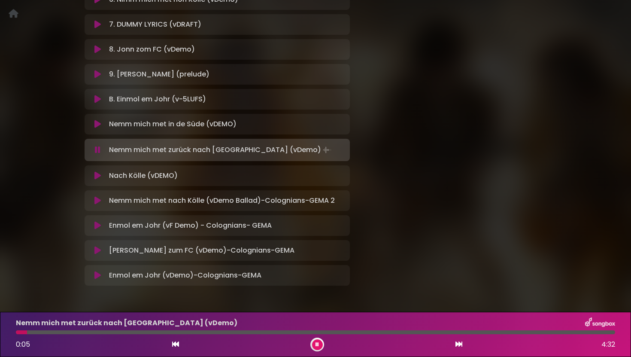
click at [96, 199] on icon at bounding box center [97, 200] width 6 height 9
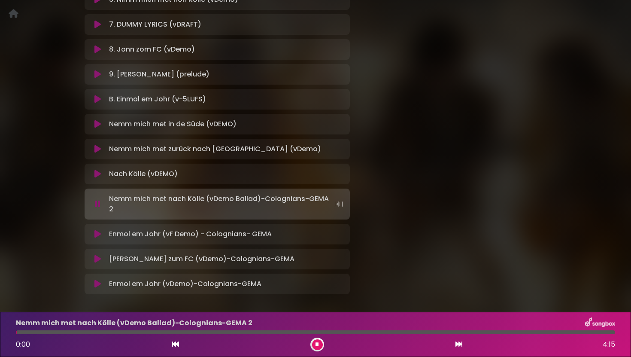
click at [96, 199] on div "Nemm mich met nach Kölle (vDemo Ballad)-Colognians-GEMA 2 Loading Track..." at bounding box center [217, 204] width 255 height 21
click at [96, 150] on icon at bounding box center [97, 149] width 6 height 9
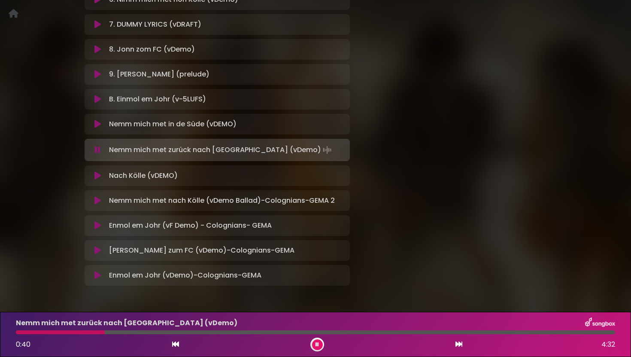
click at [101, 153] on button at bounding box center [98, 149] width 16 height 9
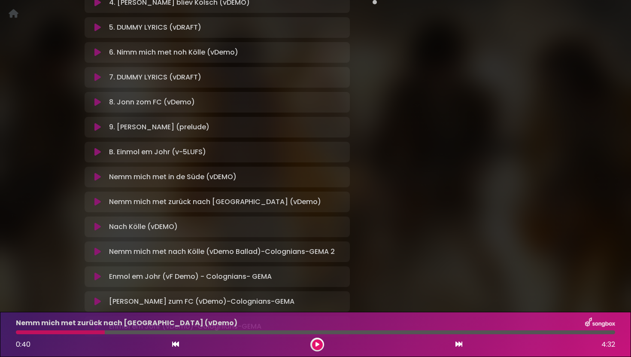
scroll to position [0, 0]
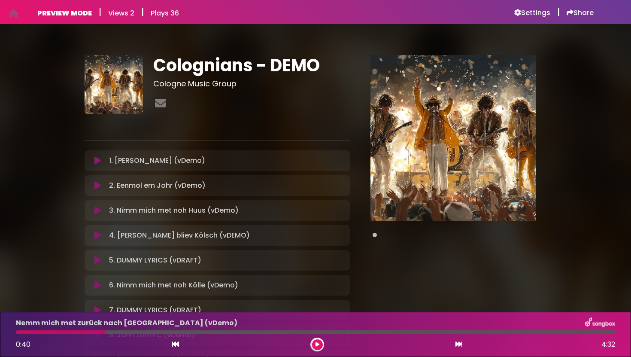
click at [98, 206] on div "3. Nimm mich met noh Huus (vDemo) Loading Track..." at bounding box center [217, 210] width 255 height 10
click at [98, 210] on icon at bounding box center [97, 210] width 6 height 9
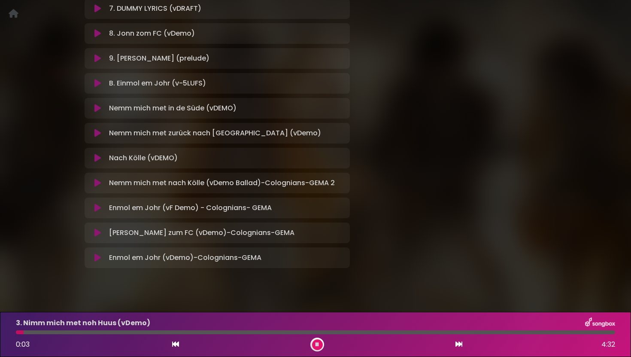
scroll to position [314, 0]
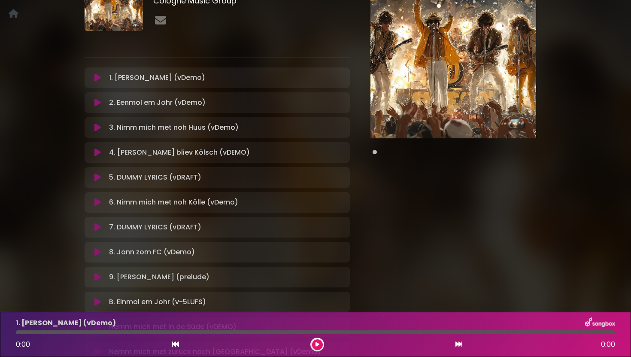
scroll to position [84, 0]
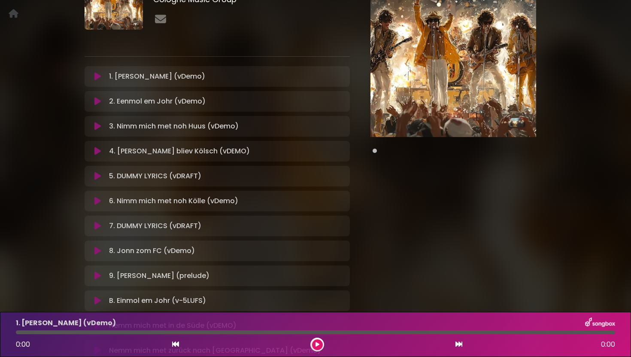
click at [97, 150] on icon at bounding box center [97, 151] width 6 height 9
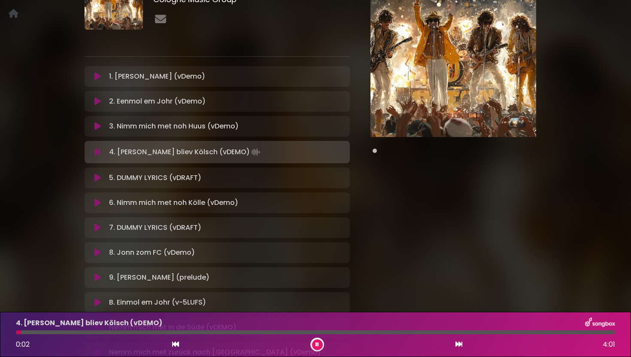
click at [98, 152] on icon at bounding box center [98, 152] width 6 height 9
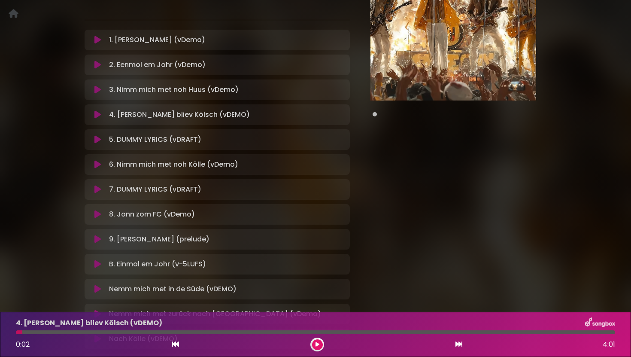
scroll to position [121, 0]
click at [102, 85] on button at bounding box center [98, 89] width 16 height 9
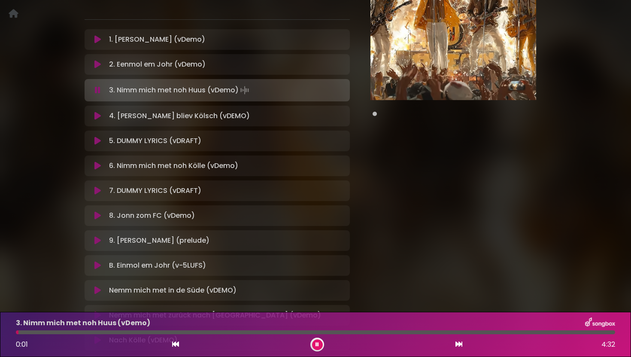
click at [100, 92] on icon at bounding box center [98, 90] width 6 height 9
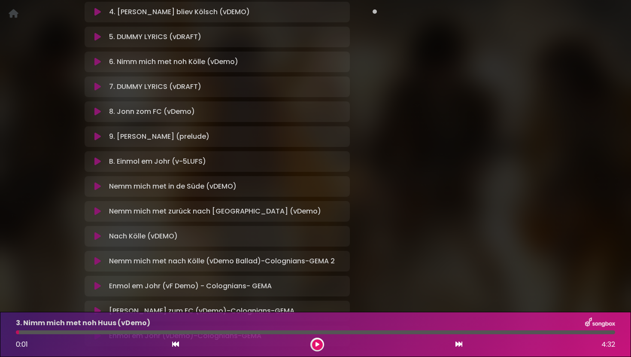
scroll to position [183, 0]
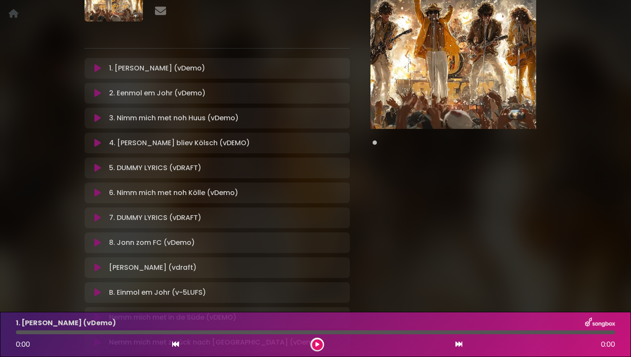
scroll to position [157, 0]
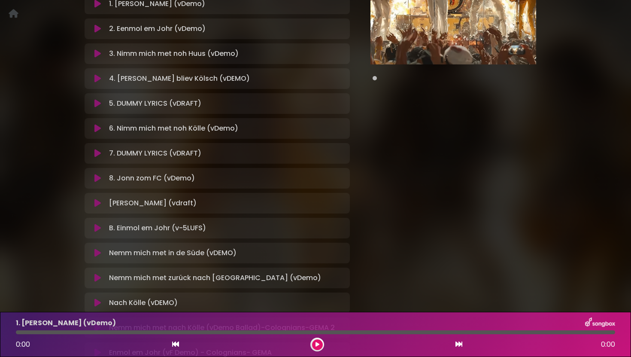
click at [100, 203] on icon at bounding box center [97, 203] width 6 height 9
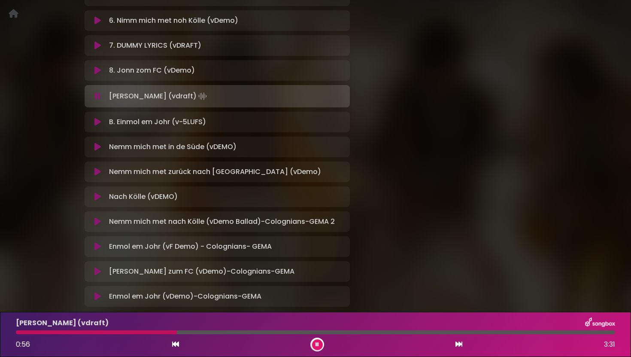
scroll to position [272, 0]
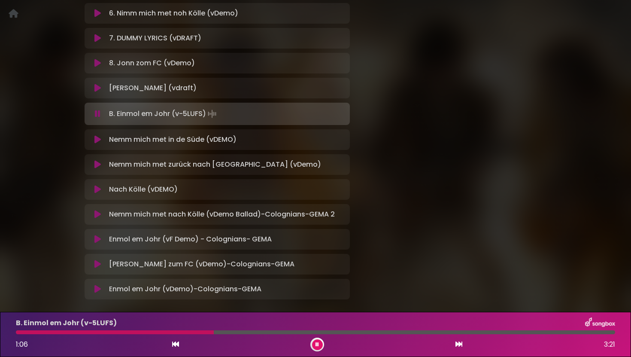
click at [318, 339] on button at bounding box center [317, 344] width 11 height 11
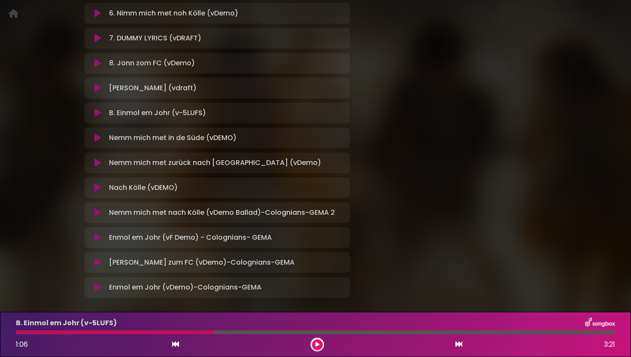
click at [318, 339] on button at bounding box center [317, 344] width 11 height 11
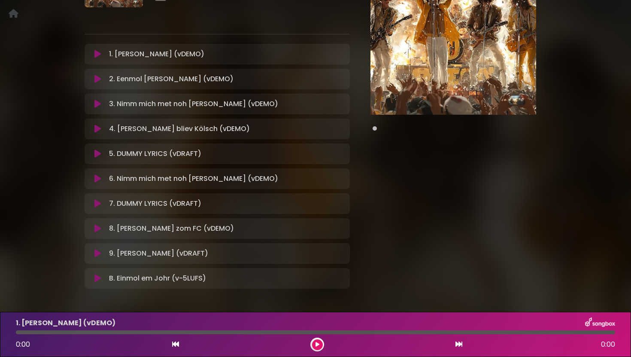
scroll to position [138, 0]
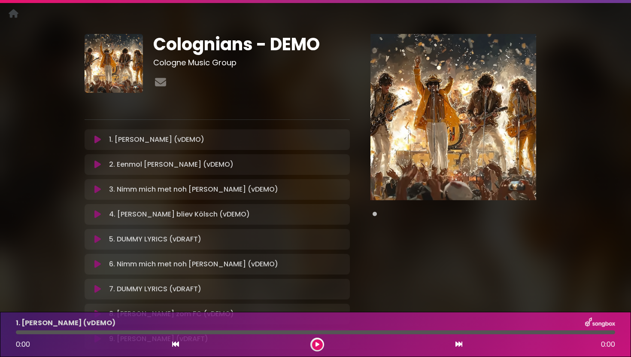
scroll to position [22, 0]
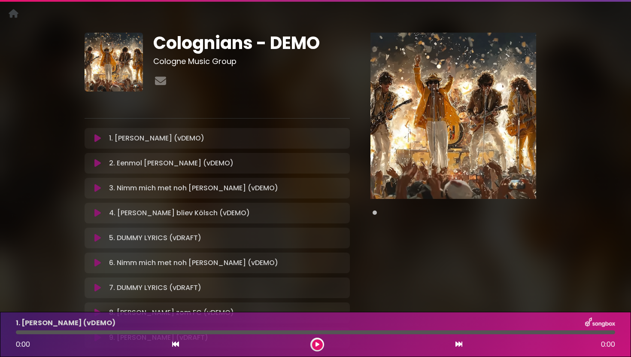
click at [98, 135] on icon at bounding box center [97, 138] width 6 height 9
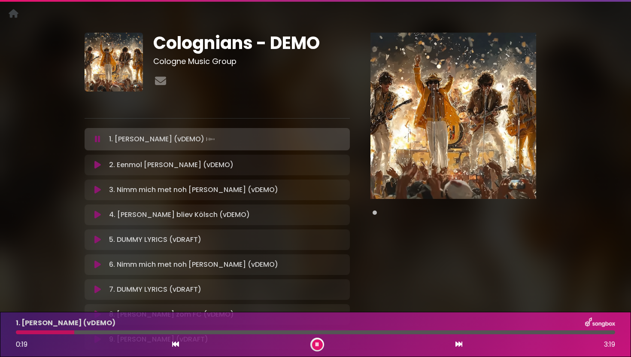
click at [98, 165] on icon at bounding box center [97, 164] width 6 height 9
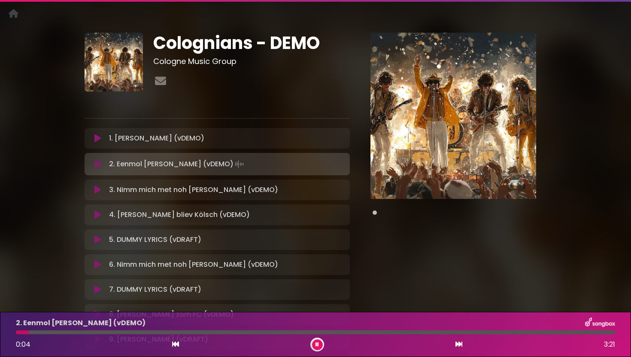
click at [101, 191] on button at bounding box center [98, 189] width 16 height 9
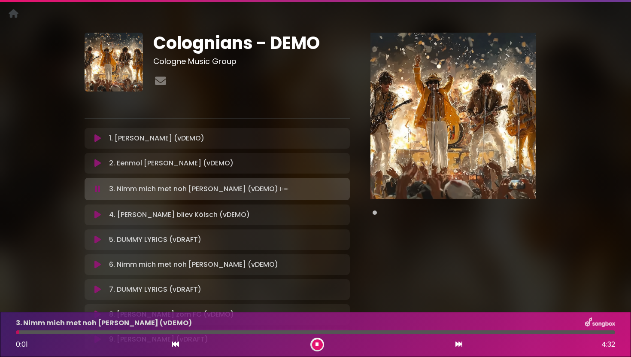
click at [101, 191] on button at bounding box center [98, 189] width 16 height 9
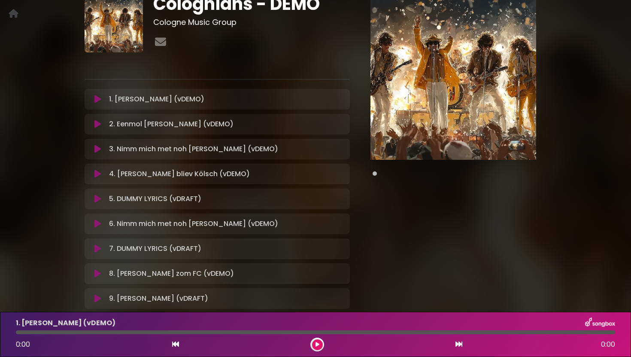
scroll to position [55, 0]
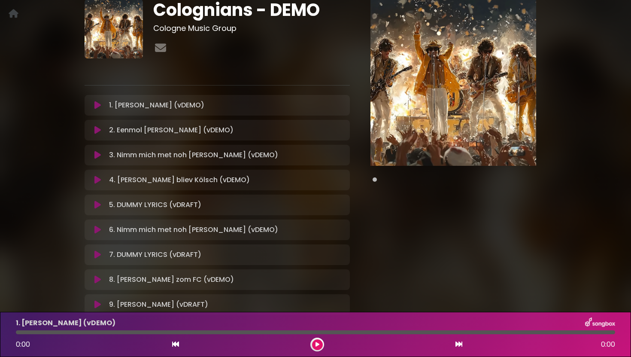
click at [375, 179] on span at bounding box center [374, 179] width 4 height 4
drag, startPoint x: 375, startPoint y: 181, endPoint x: 389, endPoint y: 184, distance: 14.1
click at [389, 184] on div at bounding box center [453, 179] width 166 height 10
click at [377, 188] on div "Pause Play % buffered" at bounding box center [453, 159] width 197 height 319
click at [374, 191] on div "Pause Play % buffered" at bounding box center [453, 159] width 197 height 319
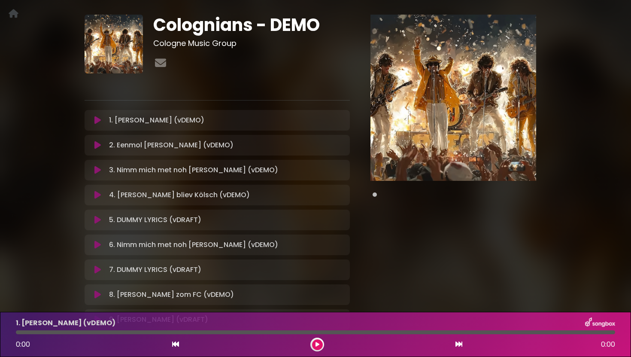
scroll to position [0, 0]
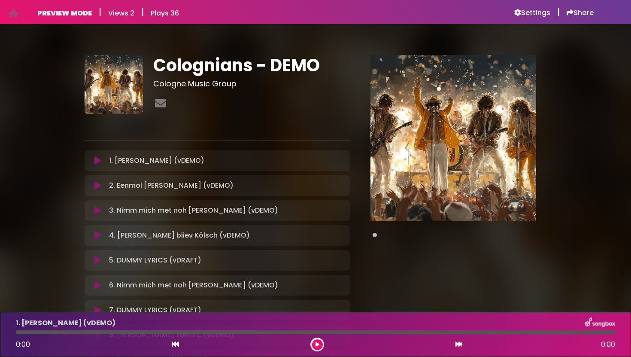
click at [376, 234] on span at bounding box center [374, 235] width 4 height 4
click at [375, 236] on span at bounding box center [374, 235] width 4 height 4
click at [528, 16] on h6 "Settings" at bounding box center [532, 13] width 36 height 9
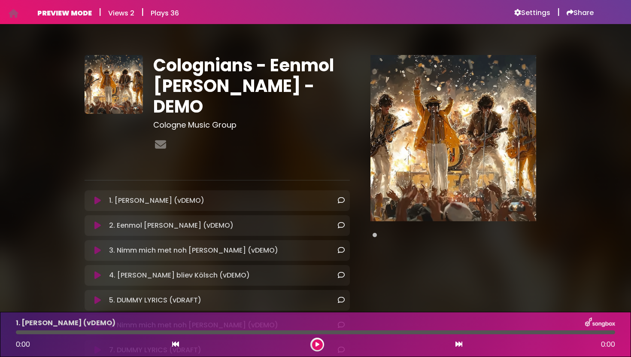
click at [97, 196] on icon at bounding box center [97, 200] width 6 height 9
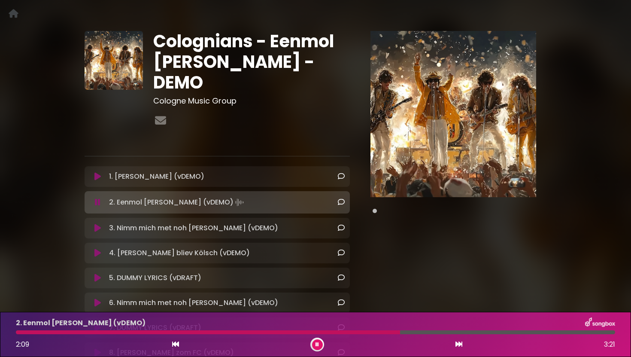
scroll to position [32, 0]
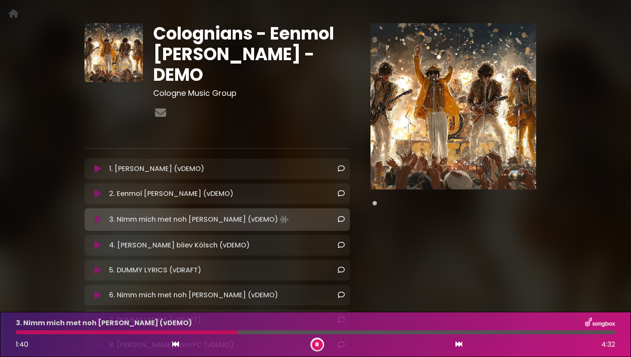
click at [320, 342] on button at bounding box center [317, 344] width 11 height 11
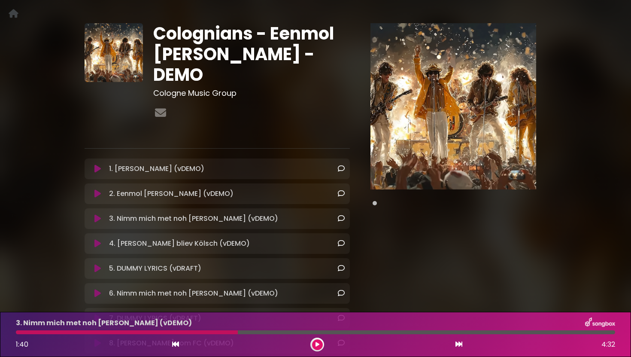
click at [320, 342] on button at bounding box center [317, 344] width 11 height 11
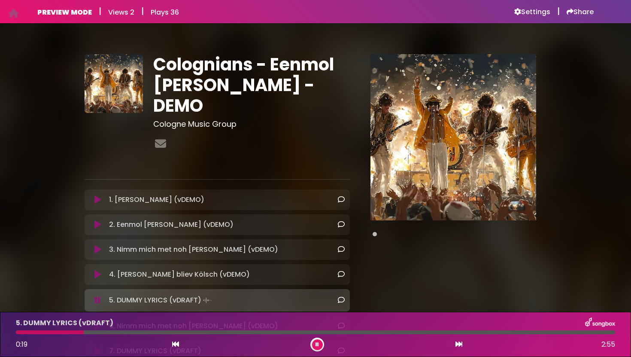
scroll to position [0, 0]
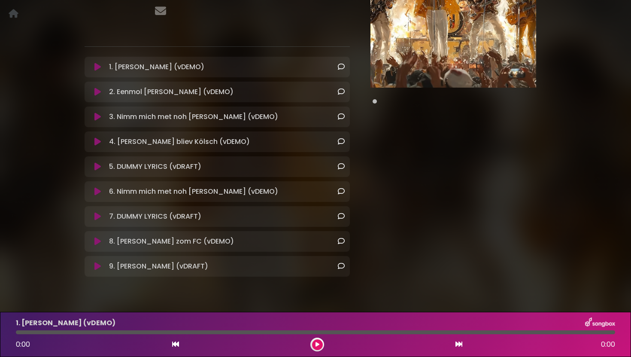
scroll to position [133, 0]
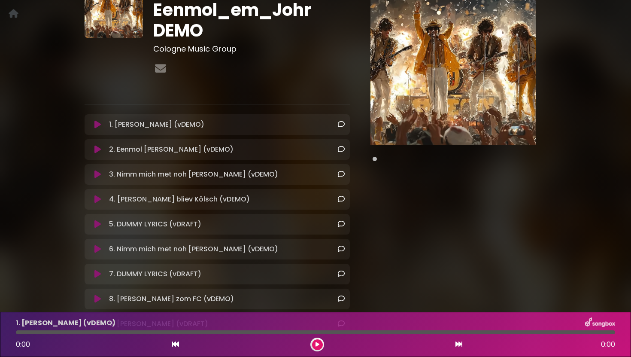
scroll to position [77, 0]
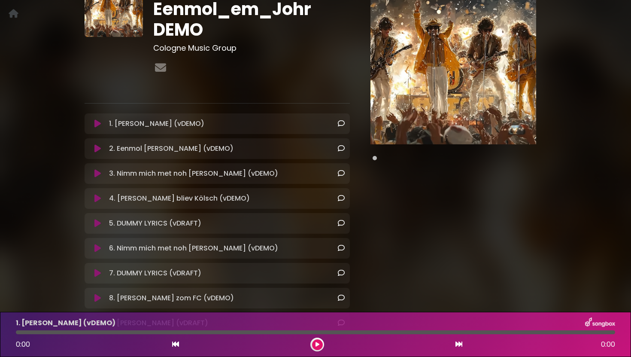
click at [104, 245] on button at bounding box center [98, 248] width 16 height 9
click at [100, 246] on icon at bounding box center [97, 248] width 6 height 9
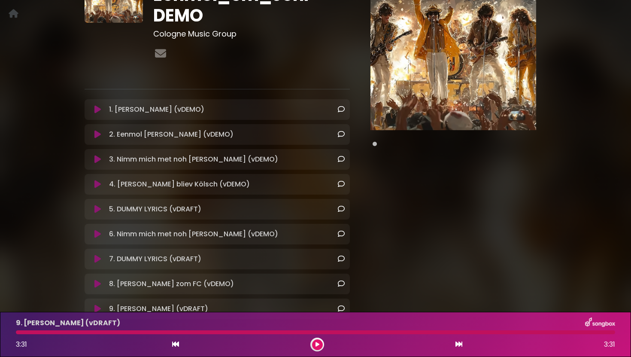
scroll to position [57, 0]
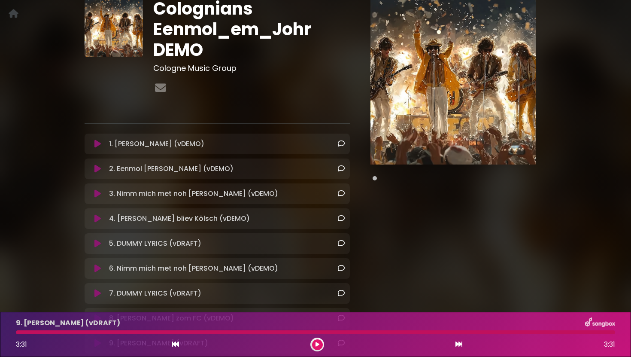
click at [97, 145] on icon at bounding box center [97, 143] width 6 height 9
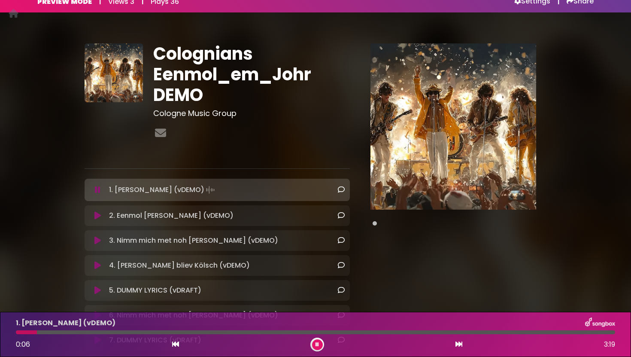
scroll to position [0, 0]
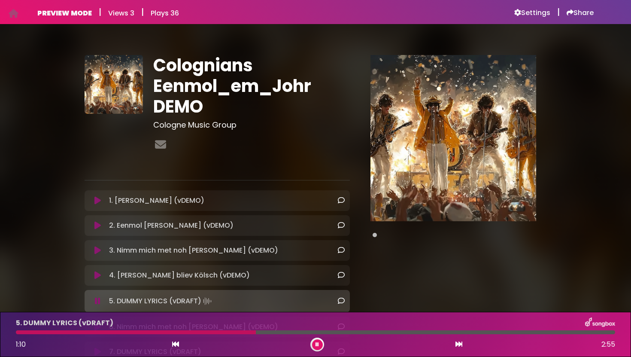
click at [316, 346] on icon at bounding box center [316, 344] width 3 height 5
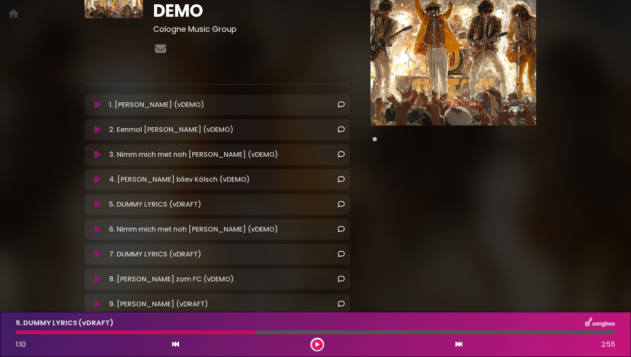
scroll to position [152, 0]
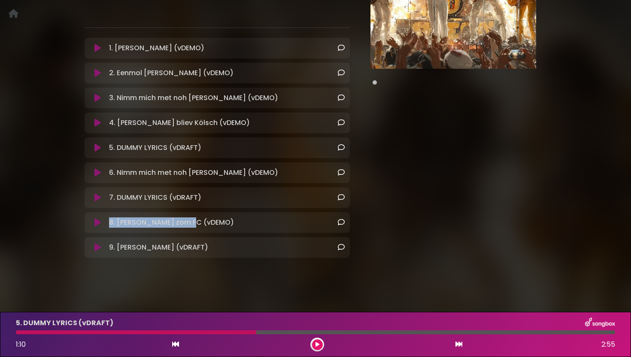
drag, startPoint x: 194, startPoint y: 220, endPoint x: 109, endPoint y: 217, distance: 85.9
click at [109, 217] on div "8. [PERSON_NAME] zom FC (vDEMO) Loading Track..." at bounding box center [225, 222] width 239 height 10
copy p "8. [PERSON_NAME] zom FC (vDEMO)"
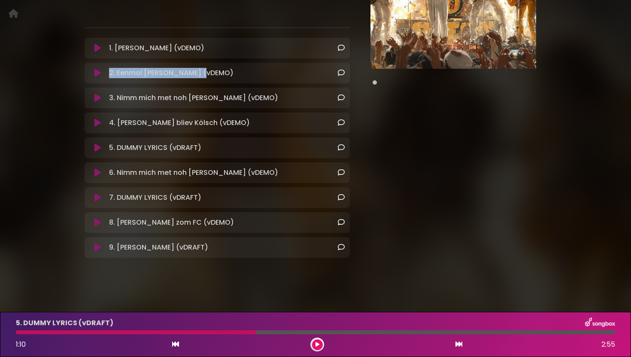
drag, startPoint x: 110, startPoint y: 75, endPoint x: 214, endPoint y: 74, distance: 104.3
click at [214, 74] on div "2. Eenmol [PERSON_NAME] (vDEMO) Loading Track..." at bounding box center [225, 73] width 239 height 10
copy p "2. Eenmol [PERSON_NAME] (vDEMO)"
click at [179, 99] on p "3. Nimm mich met noh [PERSON_NAME] (vDEMO) Loading Track..." at bounding box center [193, 98] width 169 height 10
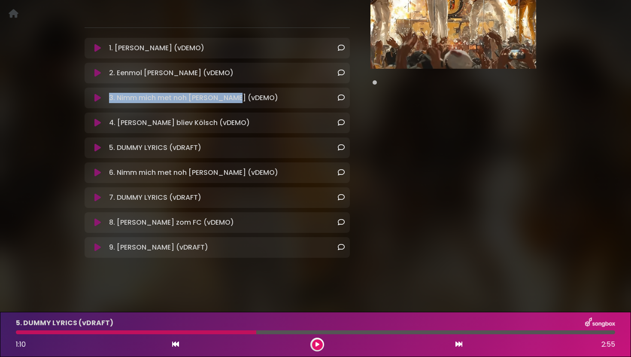
drag, startPoint x: 109, startPoint y: 99, endPoint x: 251, endPoint y: 97, distance: 141.6
click at [251, 97] on div "3. Nimm mich met noh [PERSON_NAME] (vDEMO) Loading Track..." at bounding box center [225, 98] width 239 height 10
copy p "3. Nimm mich met noh [PERSON_NAME] (vDEMO)"
click at [94, 97] on button at bounding box center [98, 98] width 16 height 9
click at [97, 97] on icon at bounding box center [97, 98] width 6 height 9
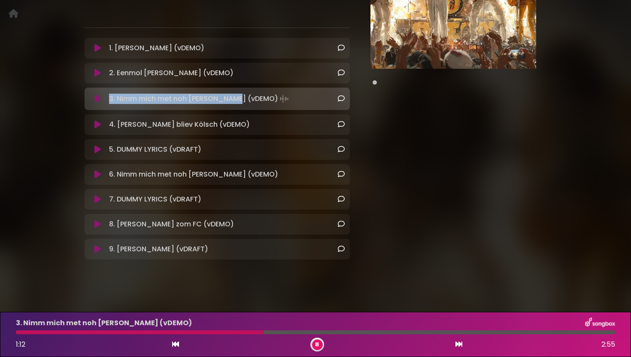
click at [99, 97] on icon at bounding box center [98, 98] width 6 height 9
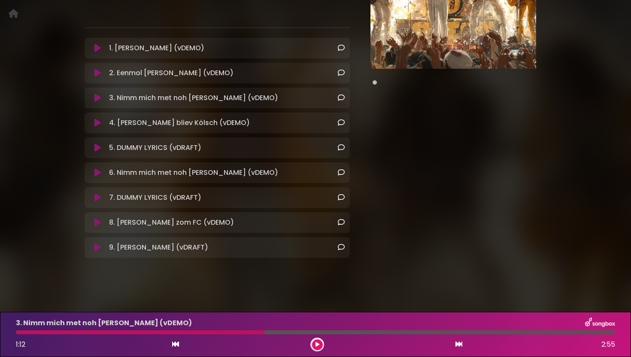
click at [48, 331] on div at bounding box center [140, 332] width 248 height 4
click at [47, 334] on div "3. Nimm mich met noh [PERSON_NAME] (vDEMO) 1:12 2:55" at bounding box center [315, 334] width 609 height 34
click at [97, 97] on icon at bounding box center [97, 98] width 6 height 9
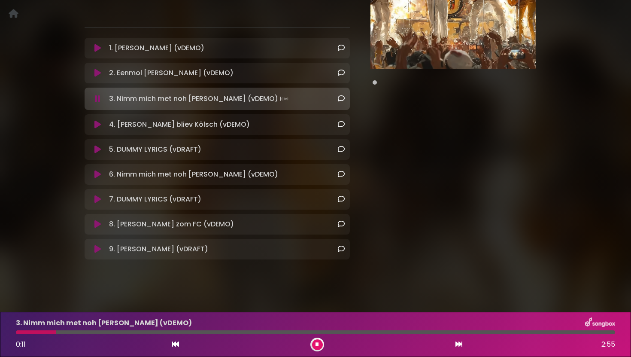
click at [94, 98] on button at bounding box center [98, 98] width 16 height 9
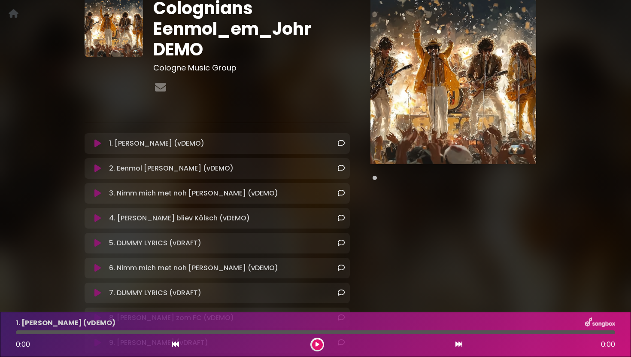
scroll to position [58, 0]
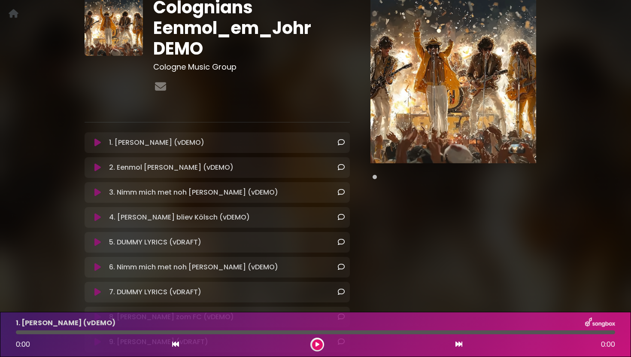
click at [99, 191] on icon at bounding box center [97, 192] width 6 height 9
click at [98, 193] on icon at bounding box center [97, 192] width 6 height 9
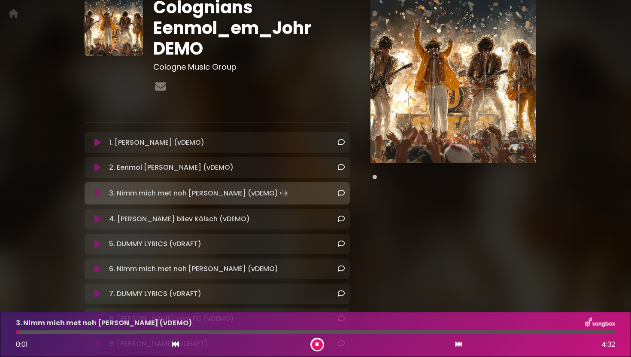
click at [99, 194] on icon at bounding box center [98, 193] width 6 height 9
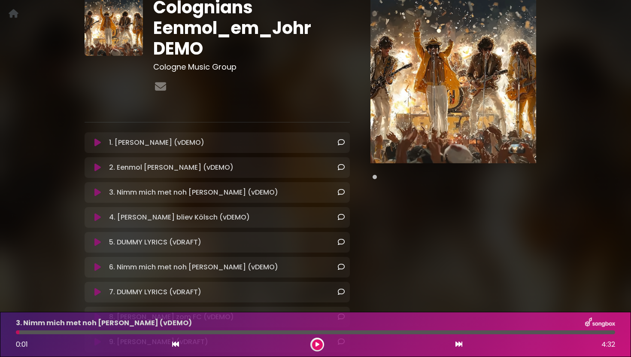
click at [96, 193] on icon at bounding box center [97, 192] width 6 height 9
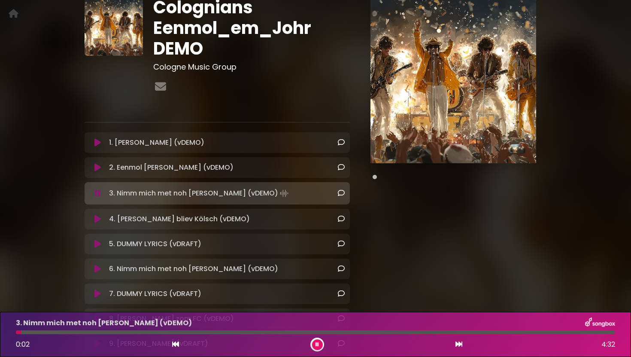
click at [99, 193] on icon at bounding box center [98, 193] width 6 height 9
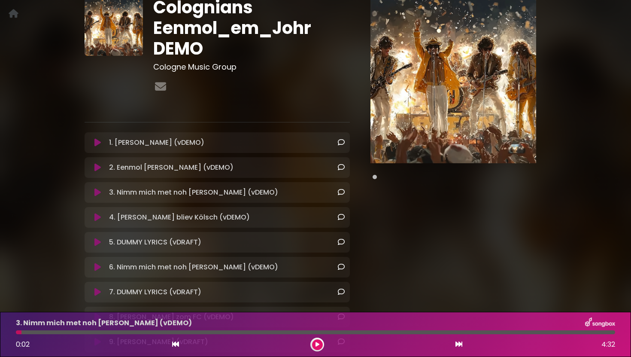
click at [102, 265] on button at bounding box center [98, 267] width 16 height 9
click at [99, 266] on icon at bounding box center [97, 267] width 6 height 9
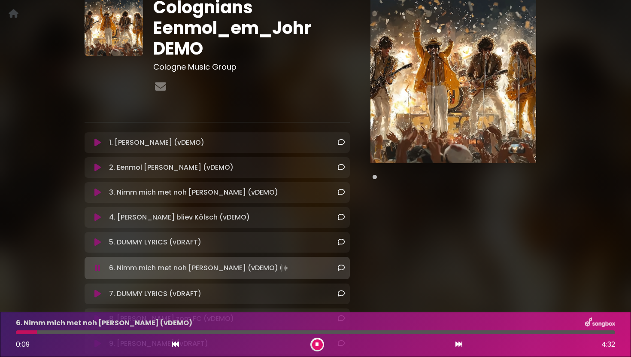
drag, startPoint x: 109, startPoint y: 269, endPoint x: 238, endPoint y: 275, distance: 129.3
click at [238, 275] on div "6. Nimm mich met noh [PERSON_NAME] (vDEMO) Loading Track..." at bounding box center [217, 268] width 265 height 22
drag, startPoint x: 108, startPoint y: 142, endPoint x: 192, endPoint y: 137, distance: 84.3
click at [192, 137] on div "1. [PERSON_NAME] (vDEMO) Loading Track..." at bounding box center [225, 142] width 239 height 10
copy p "1. [PERSON_NAME] (vDEMO)"
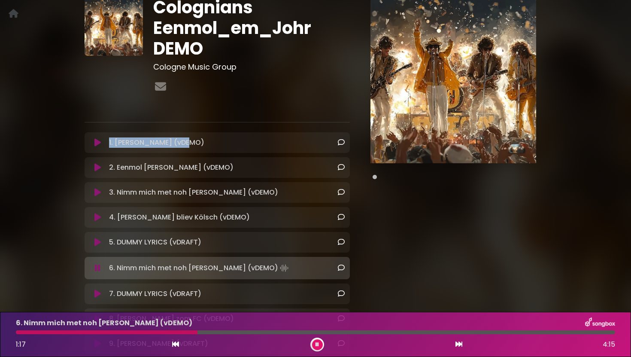
click at [98, 268] on icon at bounding box center [98, 267] width 6 height 9
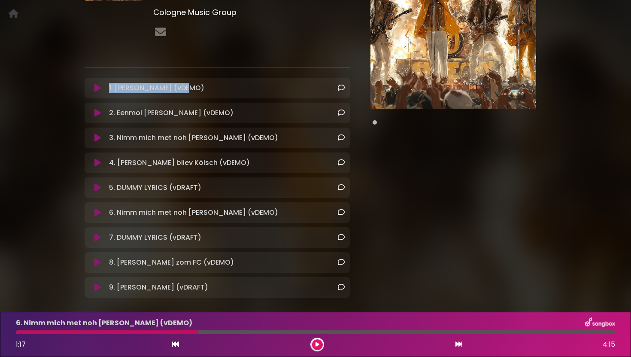
scroll to position [115, 0]
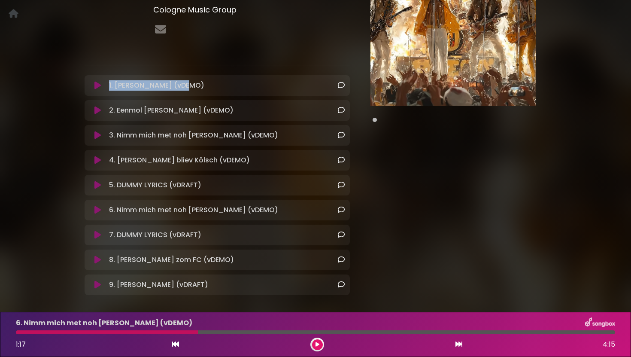
click at [97, 283] on icon at bounding box center [97, 284] width 6 height 9
click at [99, 282] on icon at bounding box center [97, 284] width 6 height 9
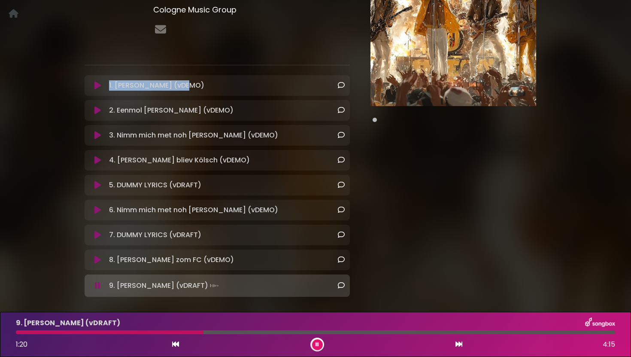
click at [102, 283] on button at bounding box center [98, 285] width 16 height 9
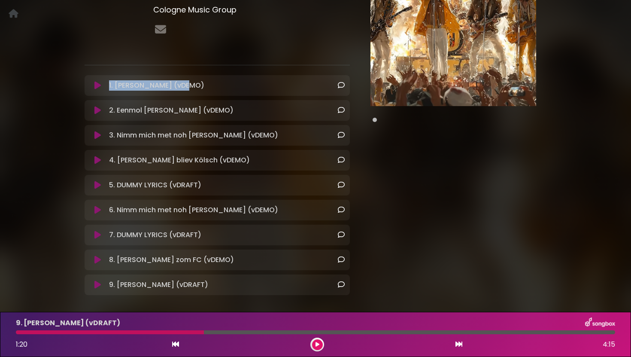
click at [102, 236] on button at bounding box center [98, 234] width 16 height 9
click at [98, 232] on icon at bounding box center [97, 234] width 6 height 9
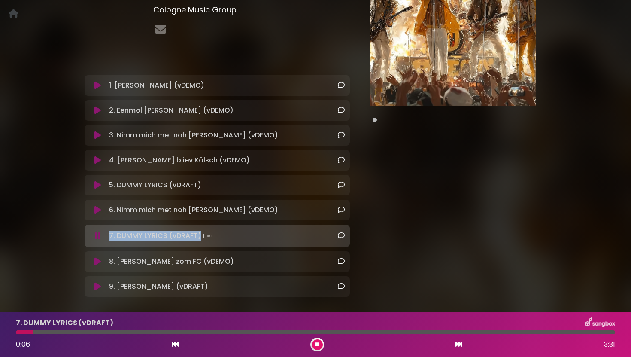
drag, startPoint x: 109, startPoint y: 235, endPoint x: 200, endPoint y: 233, distance: 91.4
click at [200, 233] on p "7. DUMMY LYRICS (vDRAFT) Loading Track..." at bounding box center [161, 236] width 104 height 12
copy p "7. DUMMY LYRICS (vDRAFT)"
click at [95, 237] on icon at bounding box center [98, 235] width 6 height 9
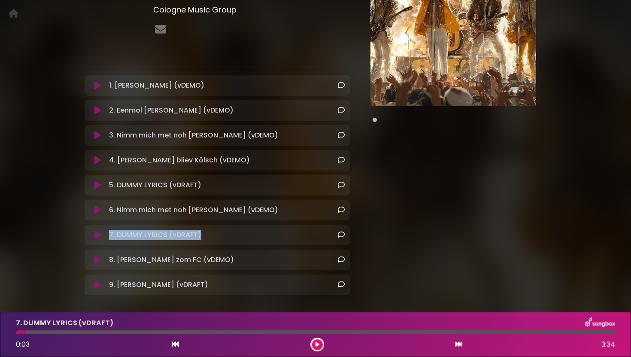
click at [97, 236] on icon at bounding box center [97, 234] width 6 height 9
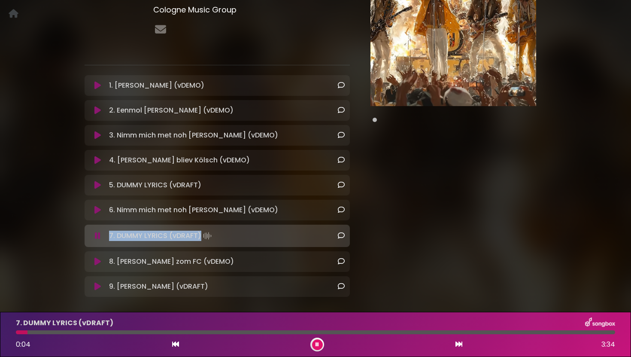
click at [97, 236] on icon at bounding box center [98, 235] width 6 height 9
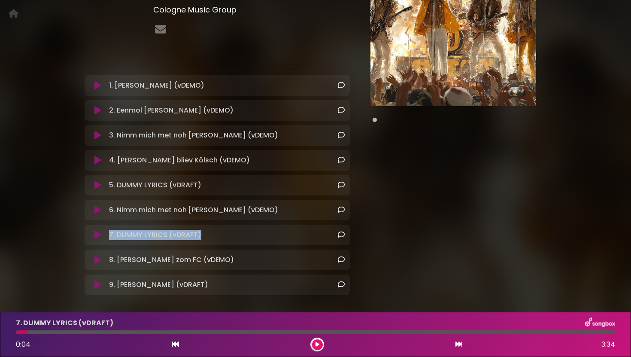
click at [98, 161] on icon at bounding box center [97, 160] width 6 height 9
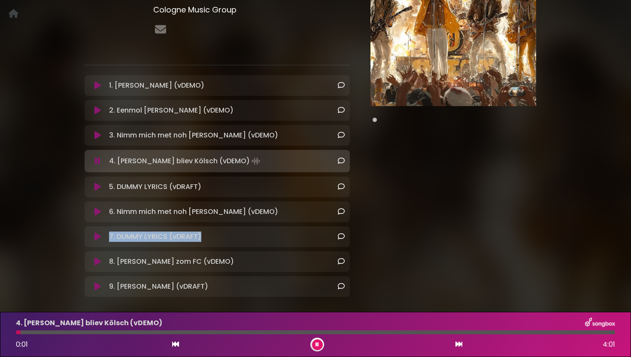
click at [98, 161] on icon at bounding box center [98, 161] width 6 height 9
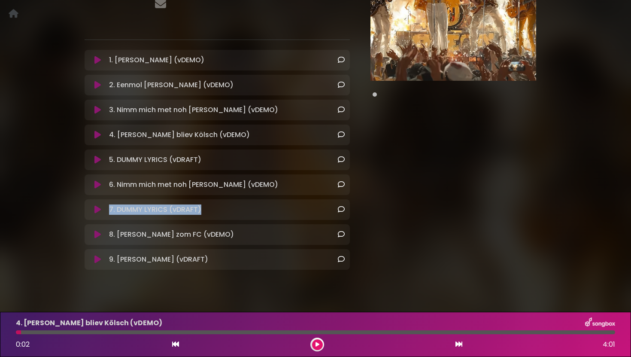
scroll to position [152, 0]
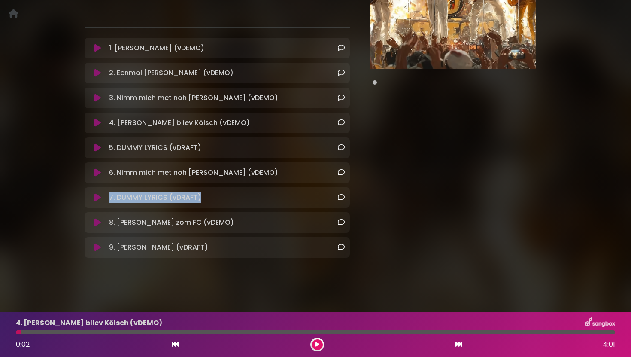
click at [97, 247] on icon at bounding box center [97, 247] width 6 height 9
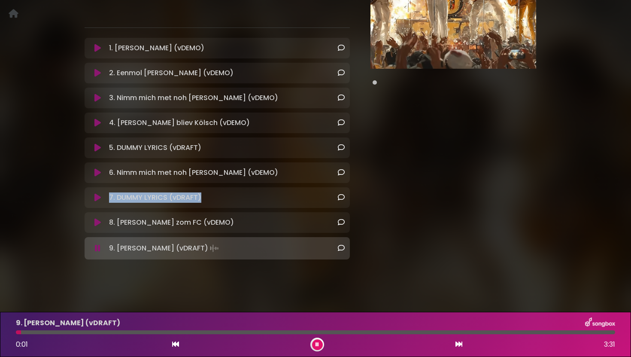
click at [98, 247] on icon at bounding box center [98, 248] width 6 height 9
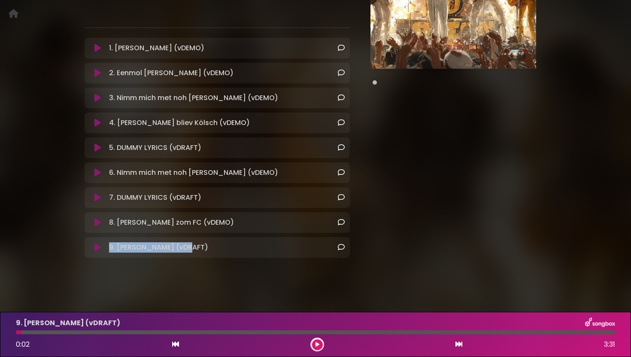
drag, startPoint x: 107, startPoint y: 247, endPoint x: 193, endPoint y: 249, distance: 85.4
click at [193, 249] on div "9. [PERSON_NAME] (vDRAFT) Loading Track..." at bounding box center [225, 247] width 239 height 10
copy p "9. [PERSON_NAME] (vDRAFT)"
click at [100, 125] on icon at bounding box center [97, 122] width 6 height 9
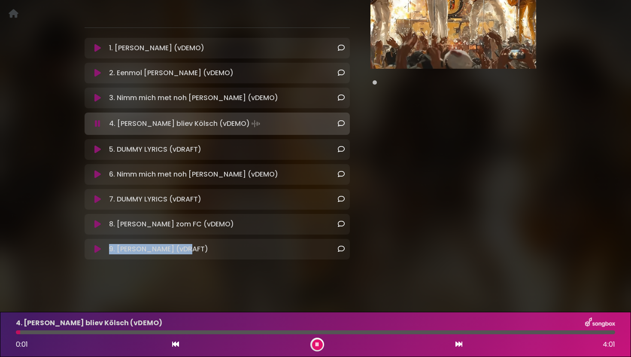
click at [100, 122] on button at bounding box center [98, 123] width 16 height 9
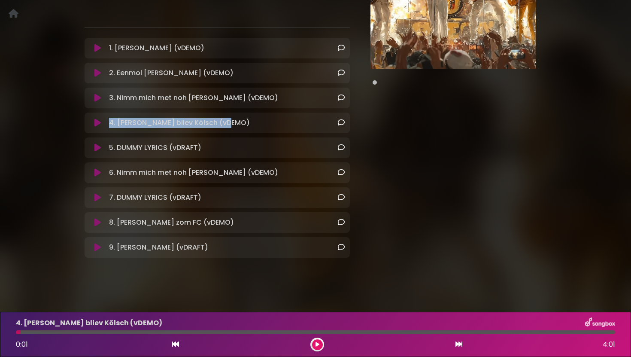
drag, startPoint x: 108, startPoint y: 123, endPoint x: 242, endPoint y: 121, distance: 133.9
click at [242, 121] on div "4. [PERSON_NAME] bliev Kölsch (vDEMO) Loading Track..." at bounding box center [225, 123] width 239 height 10
copy p "4. [PERSON_NAME] bliev Kölsch (vDEMO)"
click at [97, 121] on icon at bounding box center [97, 122] width 6 height 9
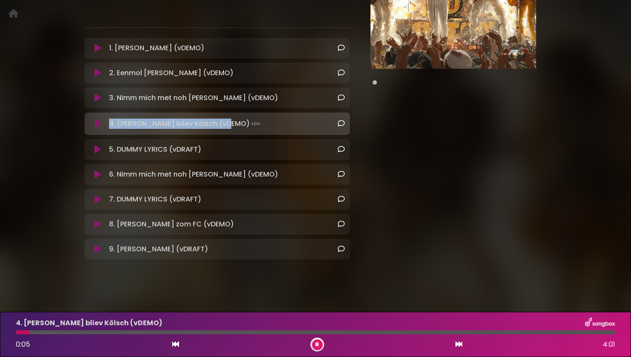
click at [97, 121] on icon at bounding box center [98, 123] width 6 height 9
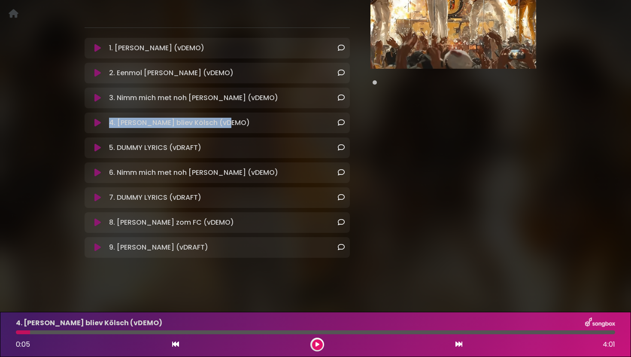
click at [98, 145] on icon at bounding box center [97, 147] width 6 height 9
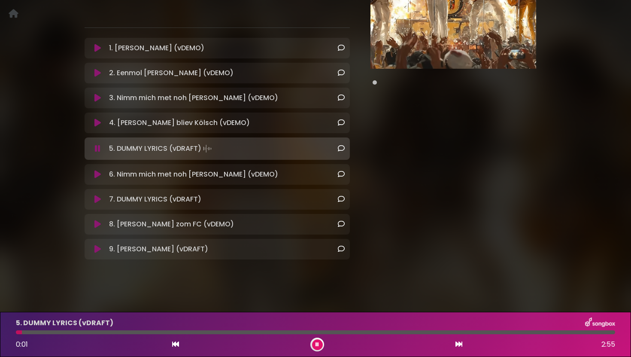
click at [106, 152] on div "5. DUMMY LYRICS (vDRAFT) Loading Track..." at bounding box center [225, 148] width 239 height 12
click at [101, 152] on div "5. DUMMY LYRICS (vDRAFT) Loading Track..." at bounding box center [217, 148] width 255 height 12
drag, startPoint x: 109, startPoint y: 152, endPoint x: 206, endPoint y: 148, distance: 97.9
click at [206, 148] on div "5. DUMMY LYRICS (vDRAFT) Loading Track..." at bounding box center [225, 148] width 239 height 12
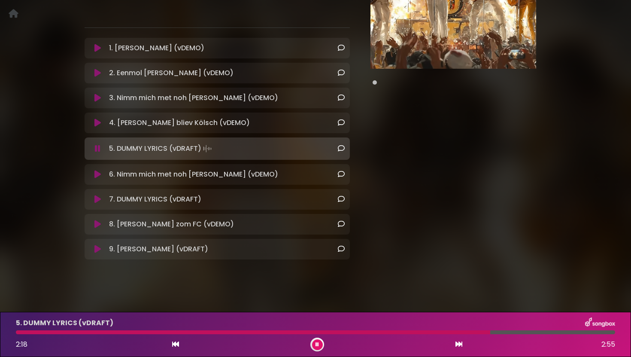
click at [318, 344] on icon at bounding box center [316, 344] width 3 height 5
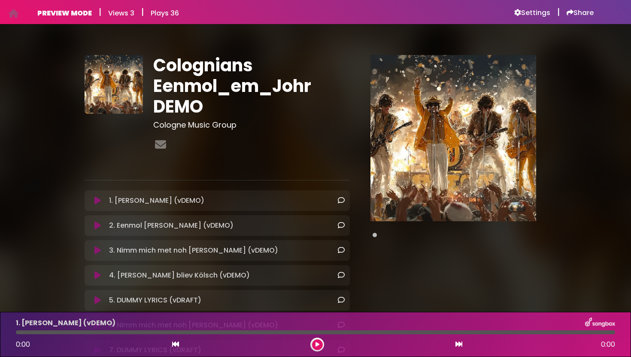
scroll to position [63, 0]
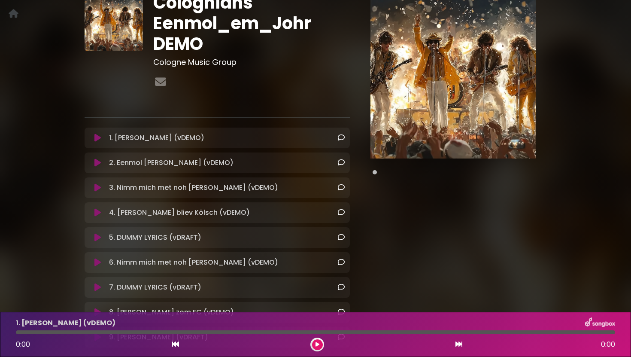
drag, startPoint x: 374, startPoint y: 175, endPoint x: 375, endPoint y: 165, distance: 10.0
click at [375, 165] on div at bounding box center [453, 84] width 186 height 185
drag, startPoint x: 384, startPoint y: 185, endPoint x: 399, endPoint y: 166, distance: 23.5
click at [399, 166] on div "Pause Play % buffered" at bounding box center [453, 171] width 197 height 359
click at [386, 178] on div "Pause Play % buffered" at bounding box center [453, 171] width 197 height 359
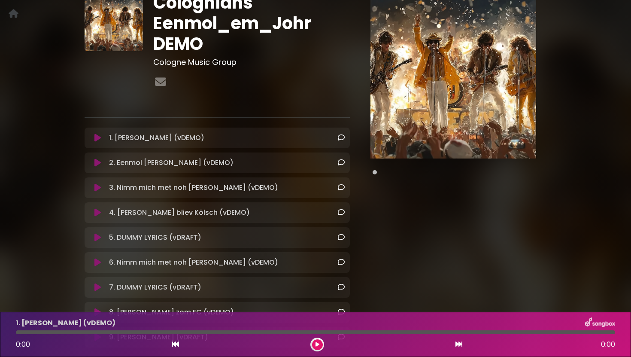
drag, startPoint x: 375, startPoint y: 177, endPoint x: 403, endPoint y: 177, distance: 28.3
click at [403, 177] on div at bounding box center [453, 172] width 166 height 10
drag, startPoint x: 374, startPoint y: 172, endPoint x: 380, endPoint y: 172, distance: 6.0
click at [381, 172] on div at bounding box center [453, 172] width 166 height 10
click at [376, 174] on div at bounding box center [453, 172] width 166 height 10
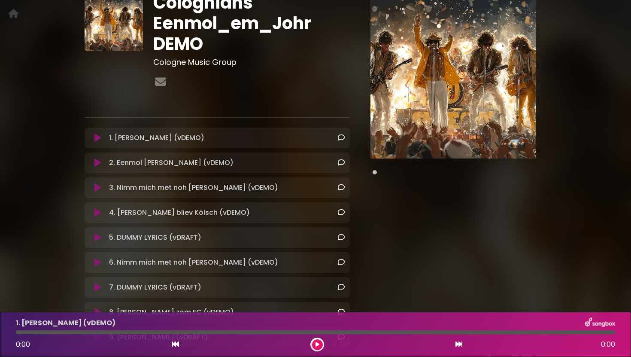
click at [376, 174] on div at bounding box center [453, 172] width 166 height 10
click at [374, 174] on span at bounding box center [374, 172] width 4 height 4
click at [373, 175] on div at bounding box center [453, 172] width 166 height 10
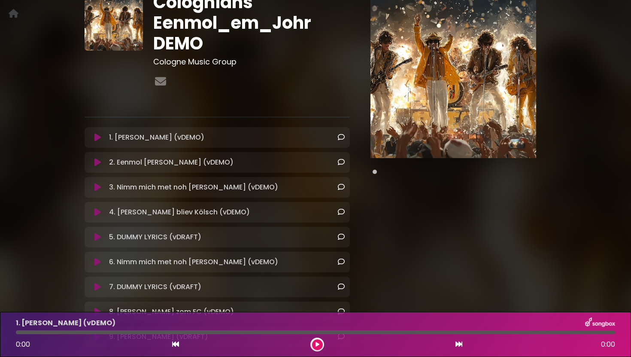
click at [373, 171] on span at bounding box center [374, 171] width 4 height 4
click at [375, 170] on span at bounding box center [374, 171] width 4 height 4
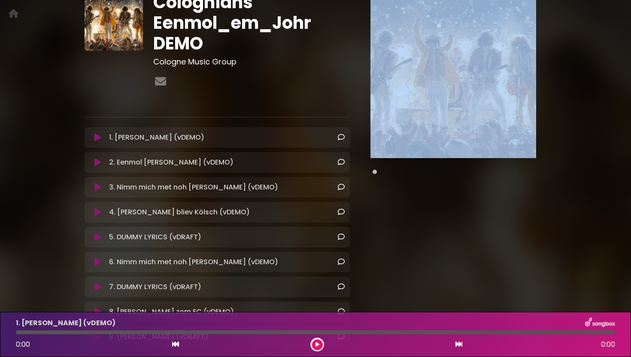
drag, startPoint x: 375, startPoint y: 170, endPoint x: 400, endPoint y: 162, distance: 27.0
click at [400, 162] on div at bounding box center [453, 84] width 186 height 185
click at [396, 170] on div at bounding box center [453, 171] width 166 height 10
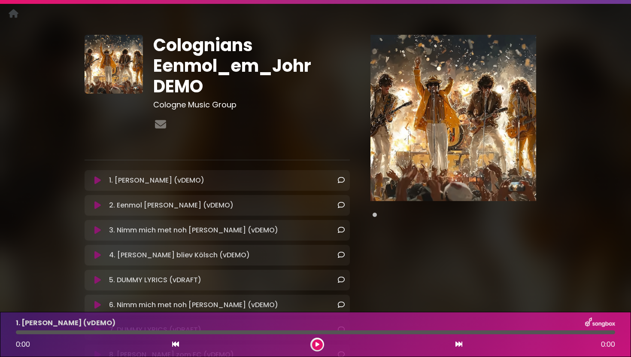
scroll to position [0, 0]
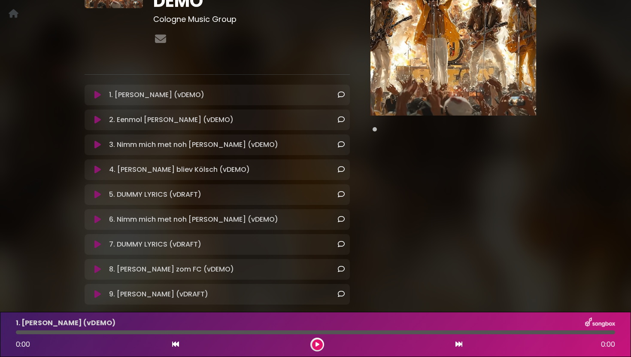
scroll to position [106, 0]
click at [95, 97] on icon at bounding box center [97, 94] width 6 height 9
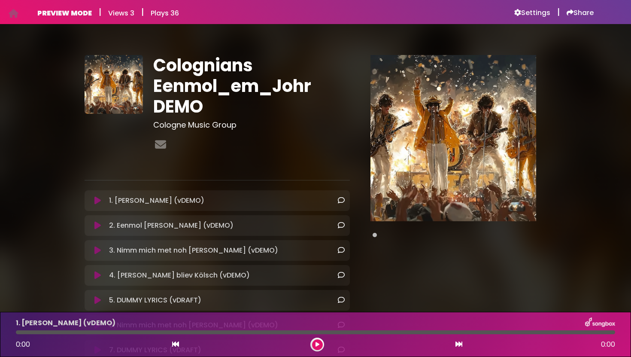
click at [314, 342] on button at bounding box center [317, 344] width 11 height 11
